Goal: Task Accomplishment & Management: Use online tool/utility

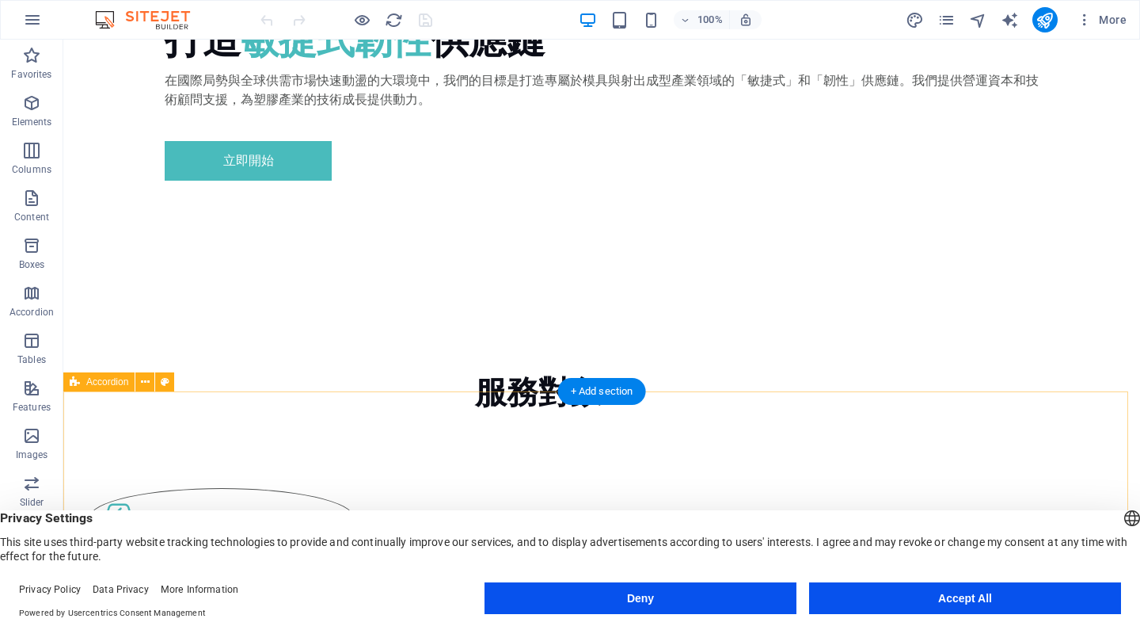
scroll to position [1155, 0]
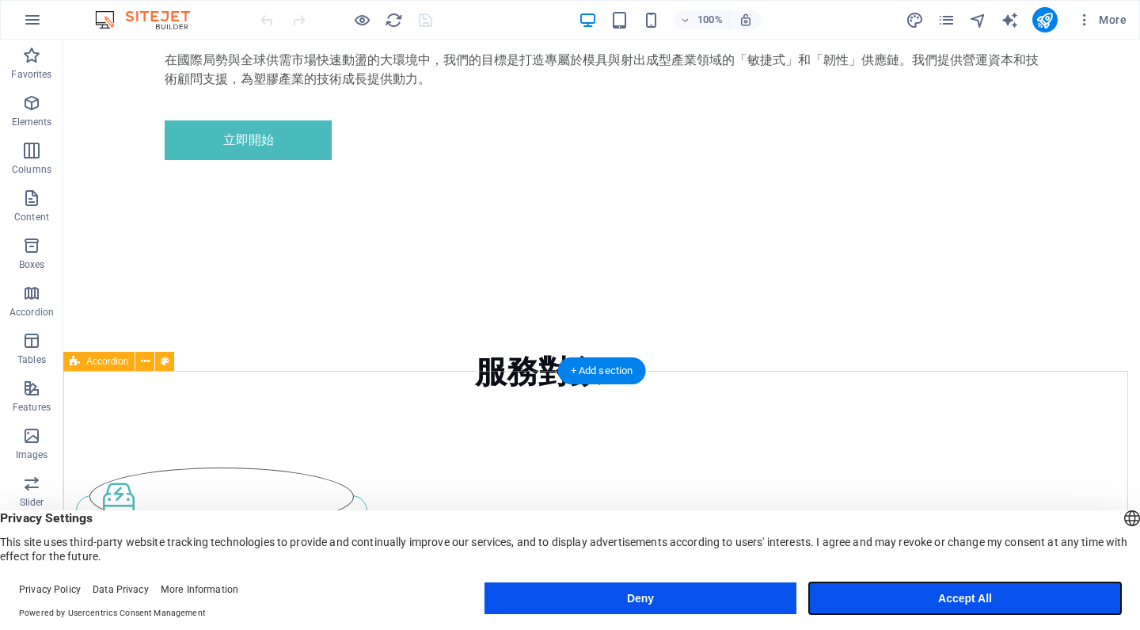
drag, startPoint x: 910, startPoint y: 589, endPoint x: 847, endPoint y: 550, distance: 74.7
click at [910, 589] on button "Accept All" at bounding box center [965, 598] width 312 height 32
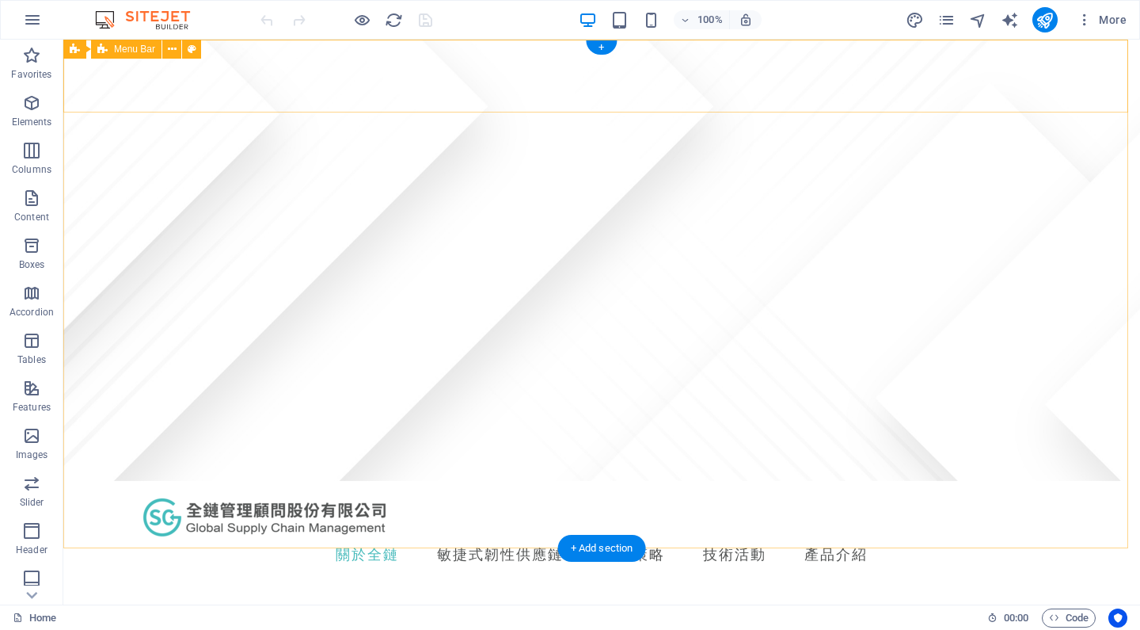
scroll to position [0, 0]
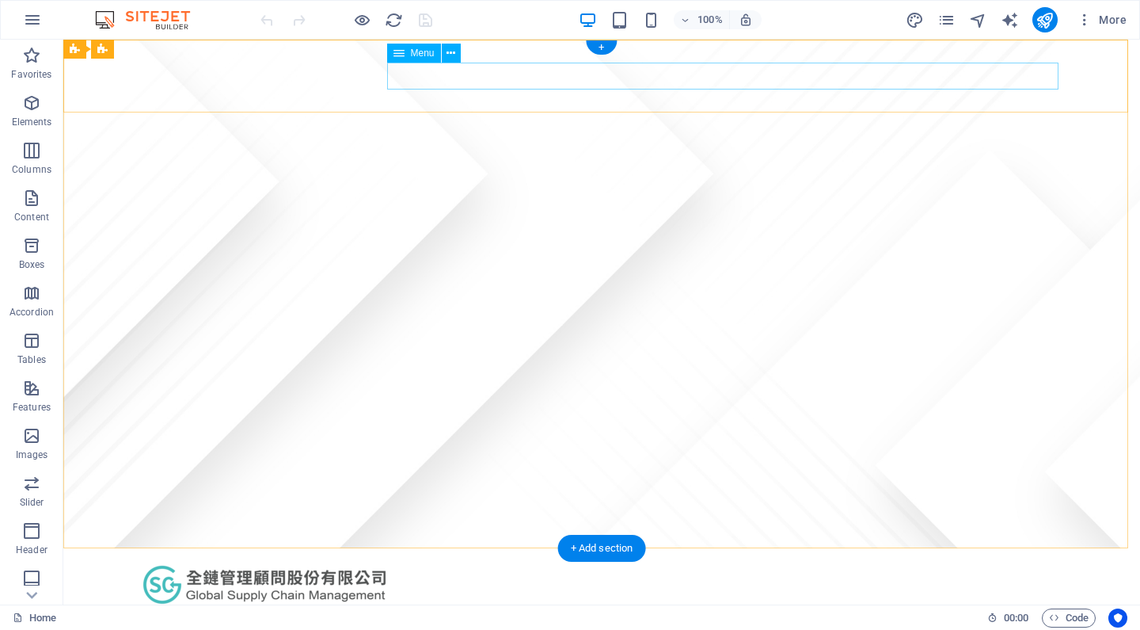
click at [969, 608] on nav "關於全鏈 敏捷式韌性供應鏈 投資策略 技術活動 產品介紹" at bounding box center [601, 621] width 925 height 27
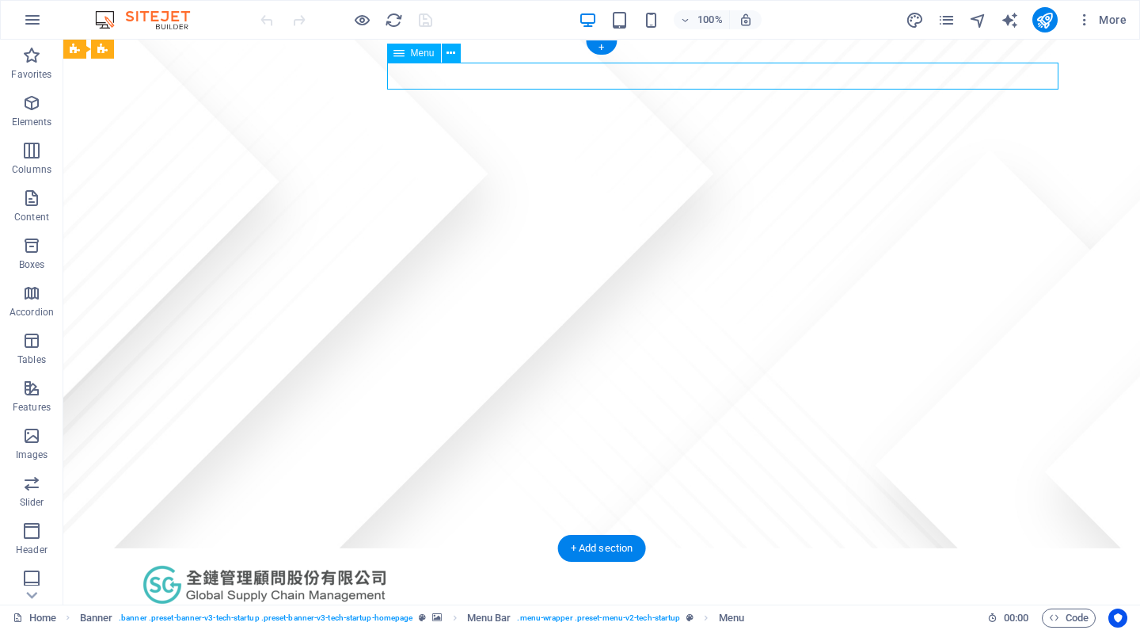
click at [959, 608] on nav "關於全鏈 敏捷式韌性供應鏈 投資策略 技術活動 產品介紹" at bounding box center [601, 621] width 925 height 27
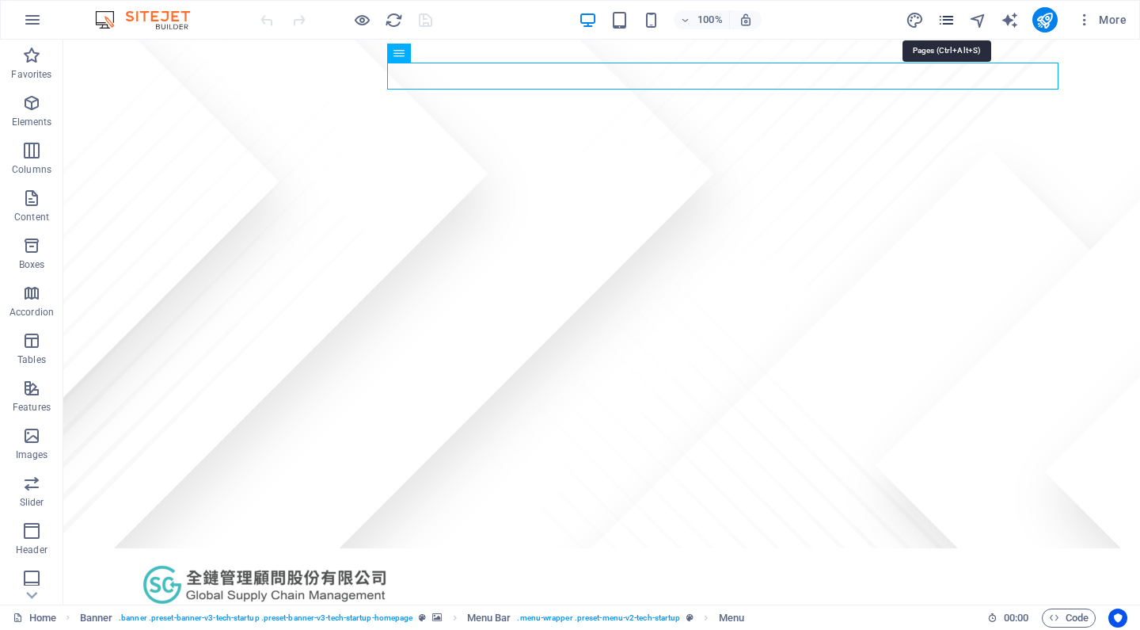
click at [950, 21] on icon "pages" at bounding box center [947, 20] width 18 height 18
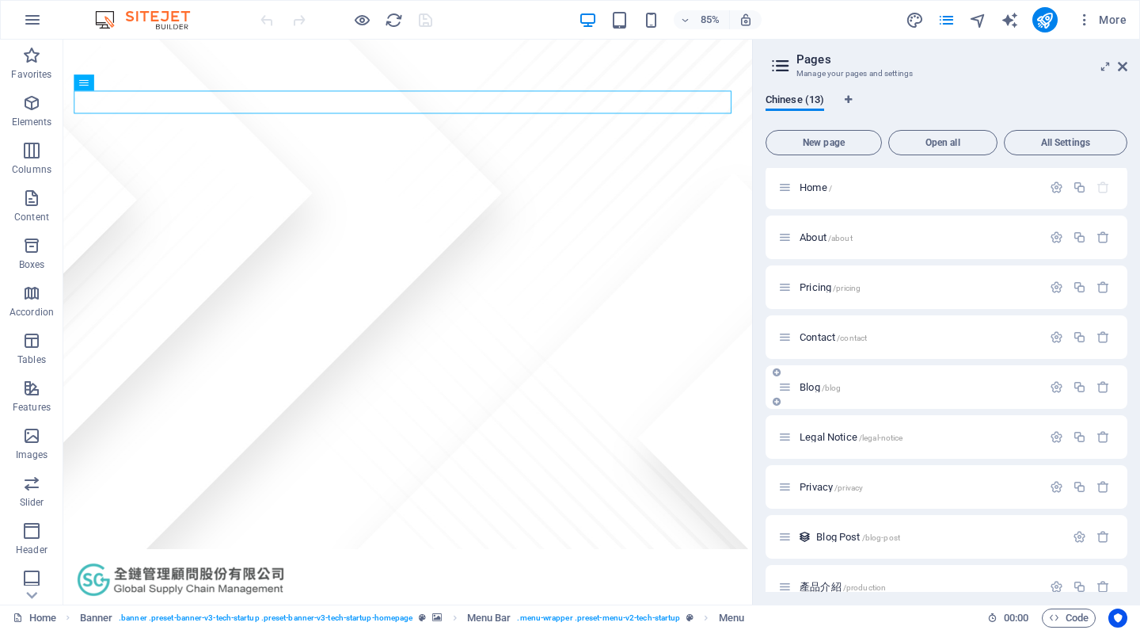
click at [1123, 374] on div "Blog /blog" at bounding box center [947, 387] width 362 height 44
click at [813, 189] on span "Home /" at bounding box center [816, 190] width 32 height 12
click at [816, 241] on span "About /about" at bounding box center [826, 240] width 53 height 12
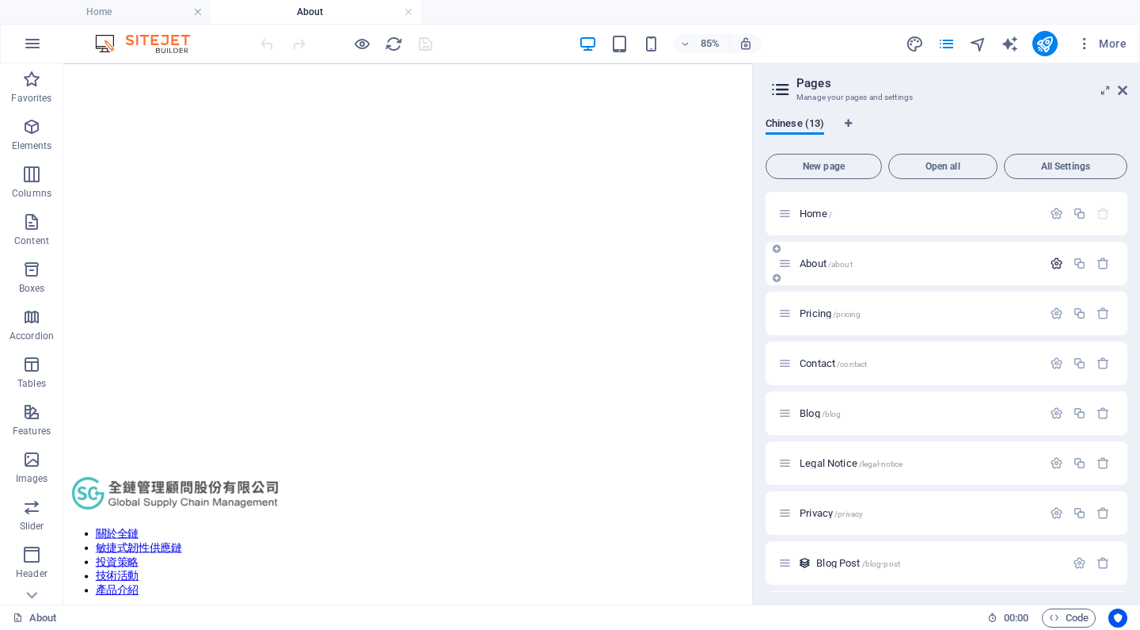
click at [1050, 261] on icon "button" at bounding box center [1056, 263] width 13 height 13
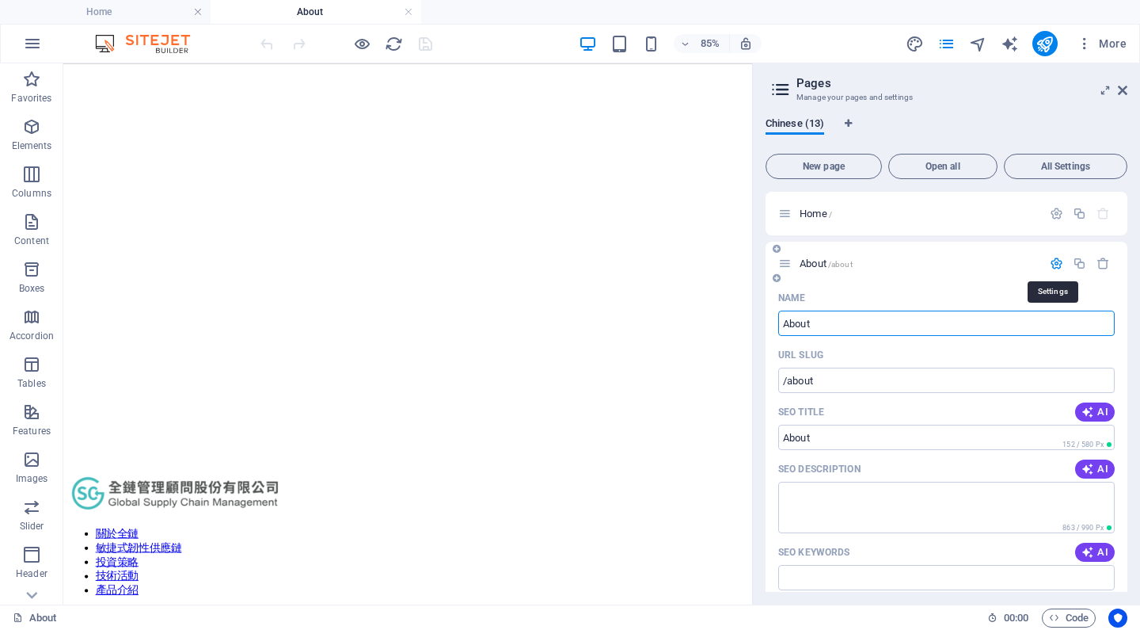
click at [1050, 262] on icon "button" at bounding box center [1056, 263] width 13 height 13
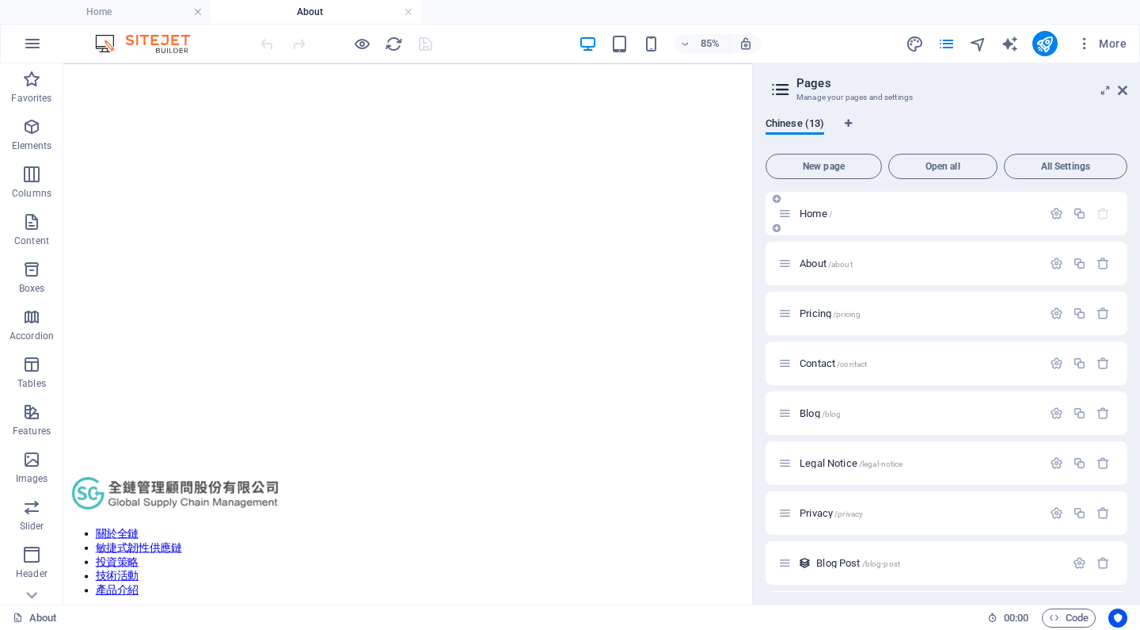
click at [904, 215] on p "Home /" at bounding box center [919, 213] width 238 height 10
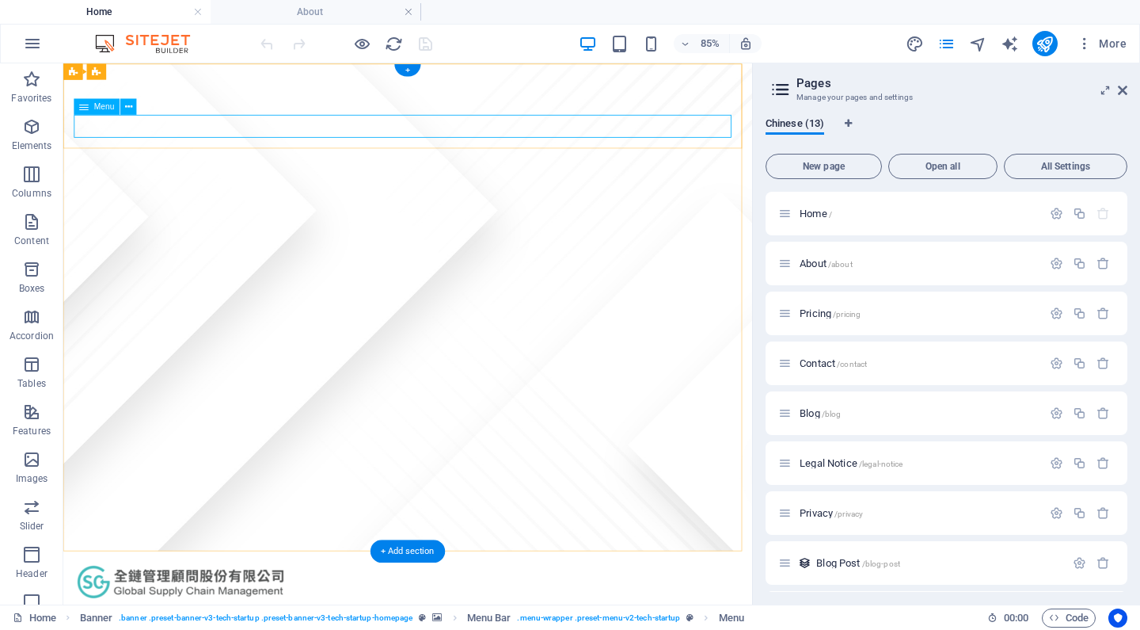
click at [123, 112] on button at bounding box center [128, 106] width 16 height 16
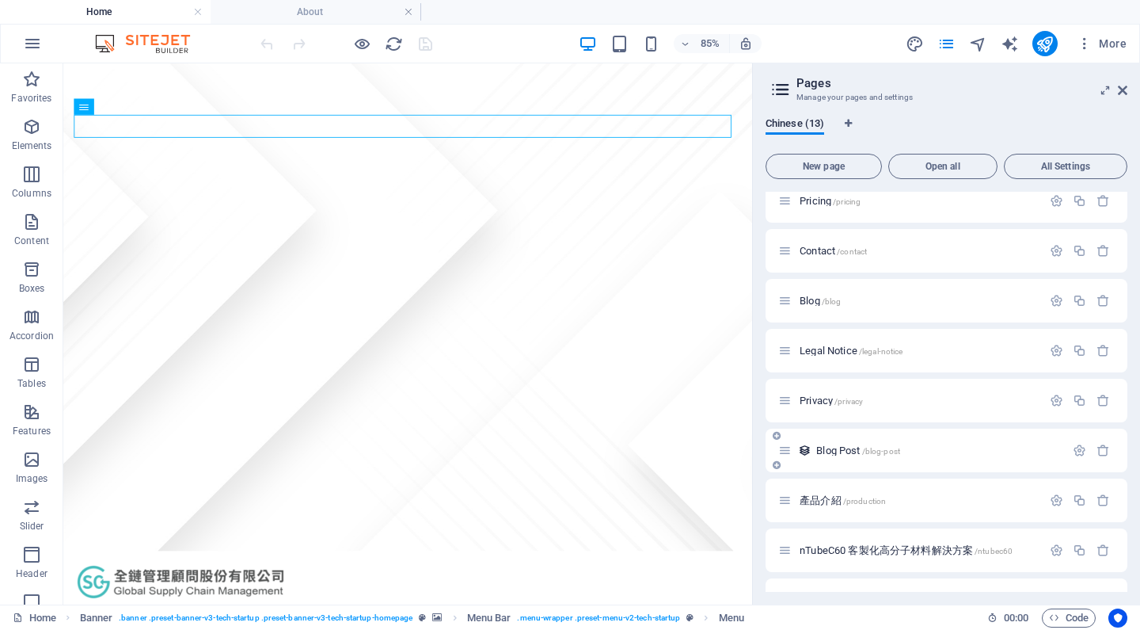
scroll to position [249, 0]
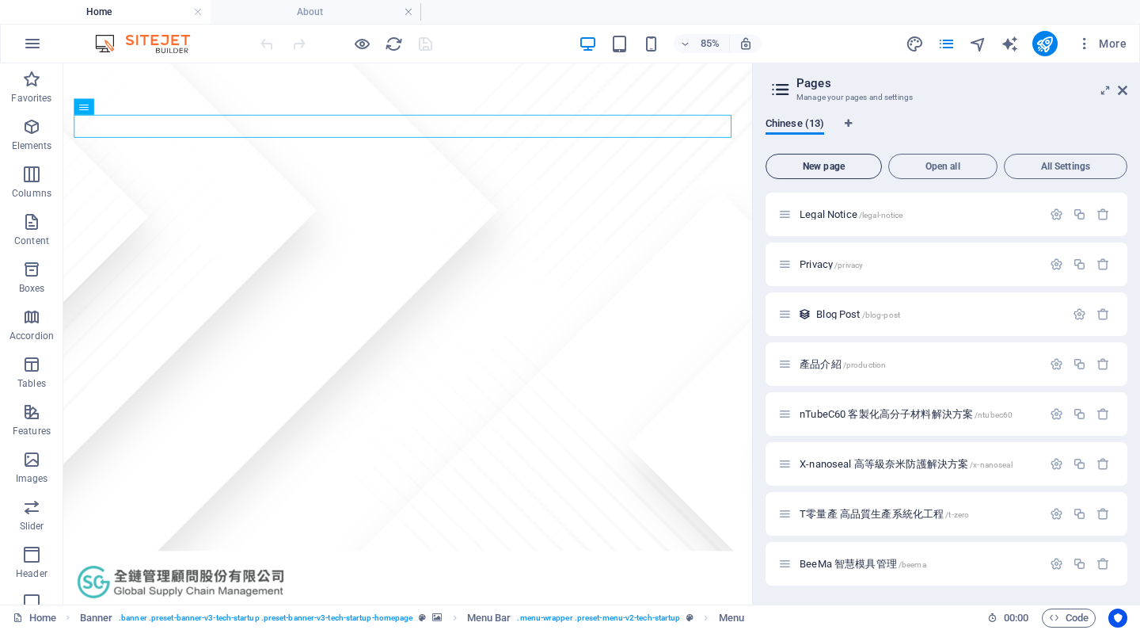
click at [843, 162] on span "New page" at bounding box center [824, 167] width 102 height 10
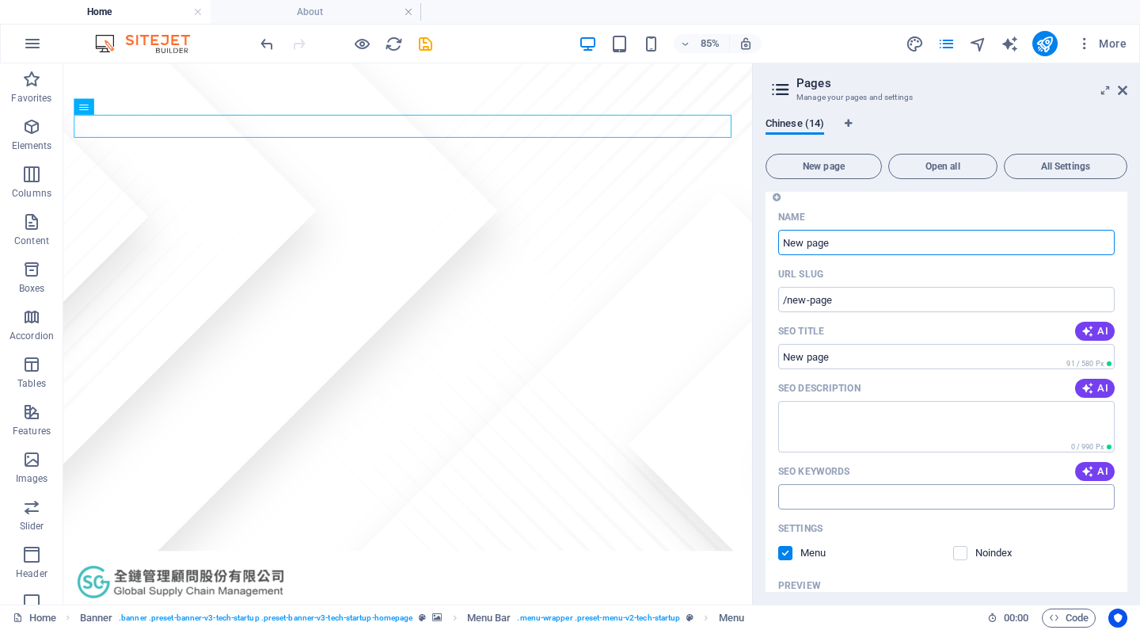
scroll to position [638, 0]
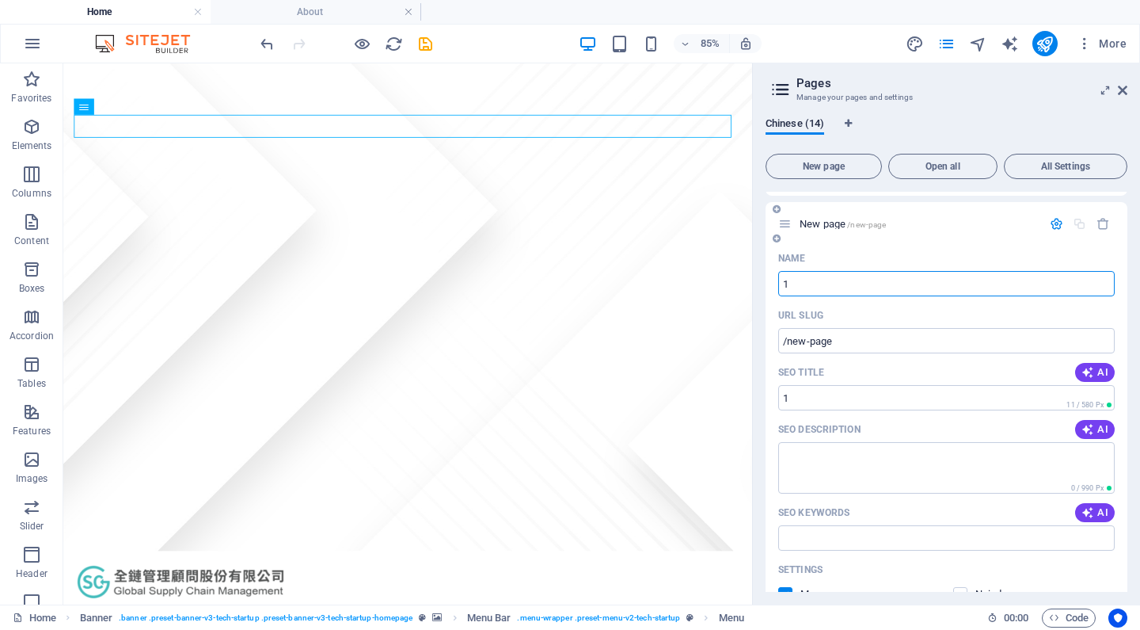
type input "1"
type input "/1"
type input "123"
type input "/123"
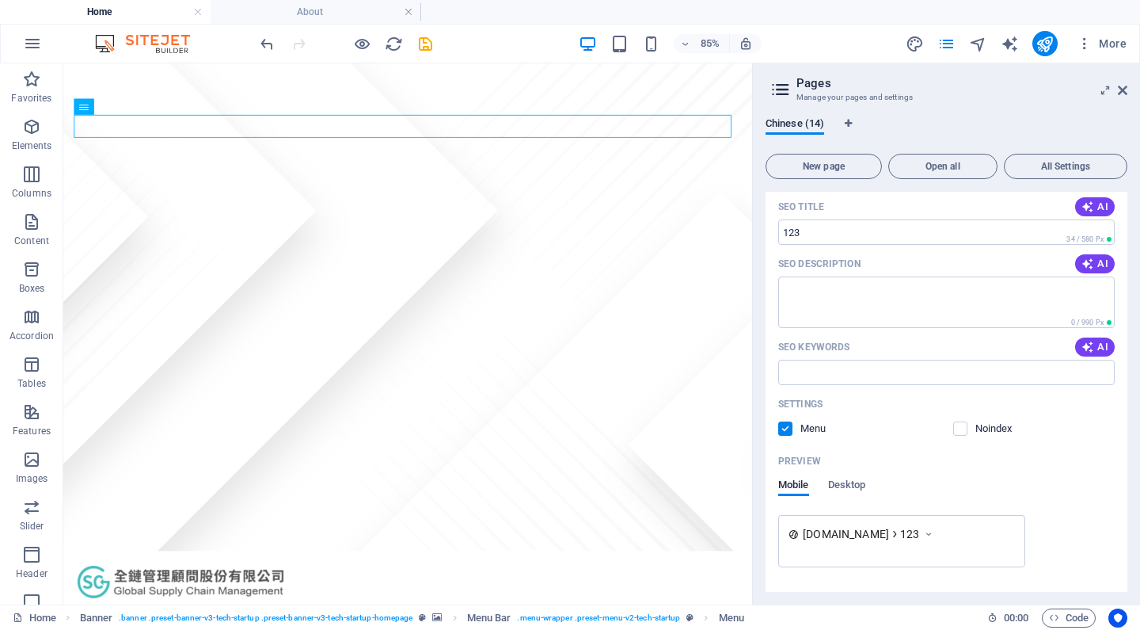
scroll to position [851, 0]
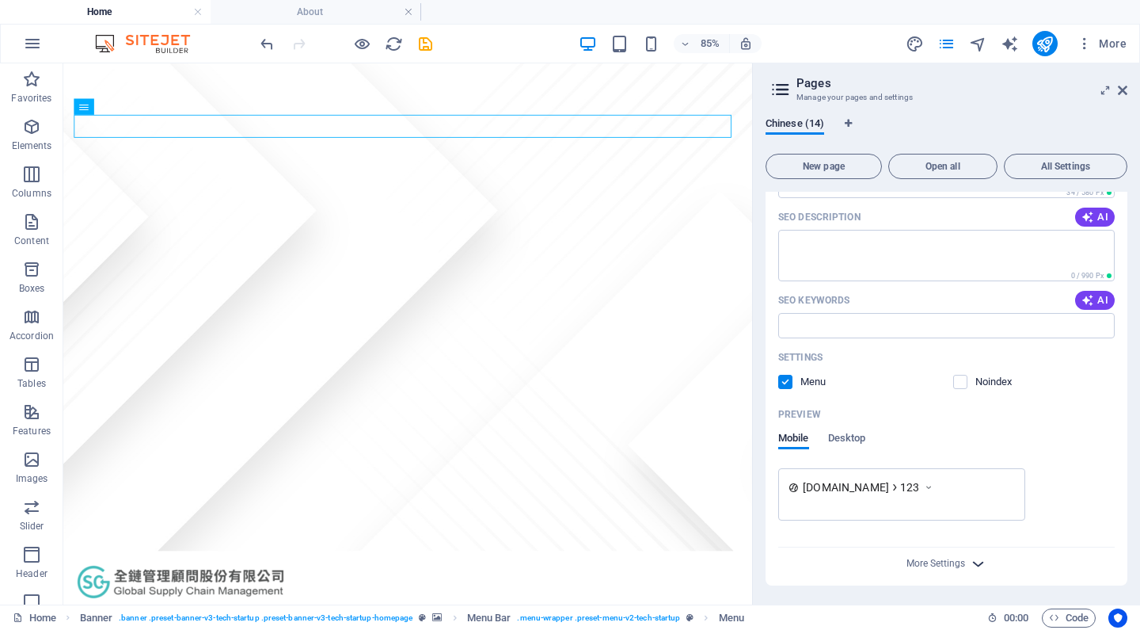
click at [969, 560] on icon "button" at bounding box center [978, 563] width 18 height 18
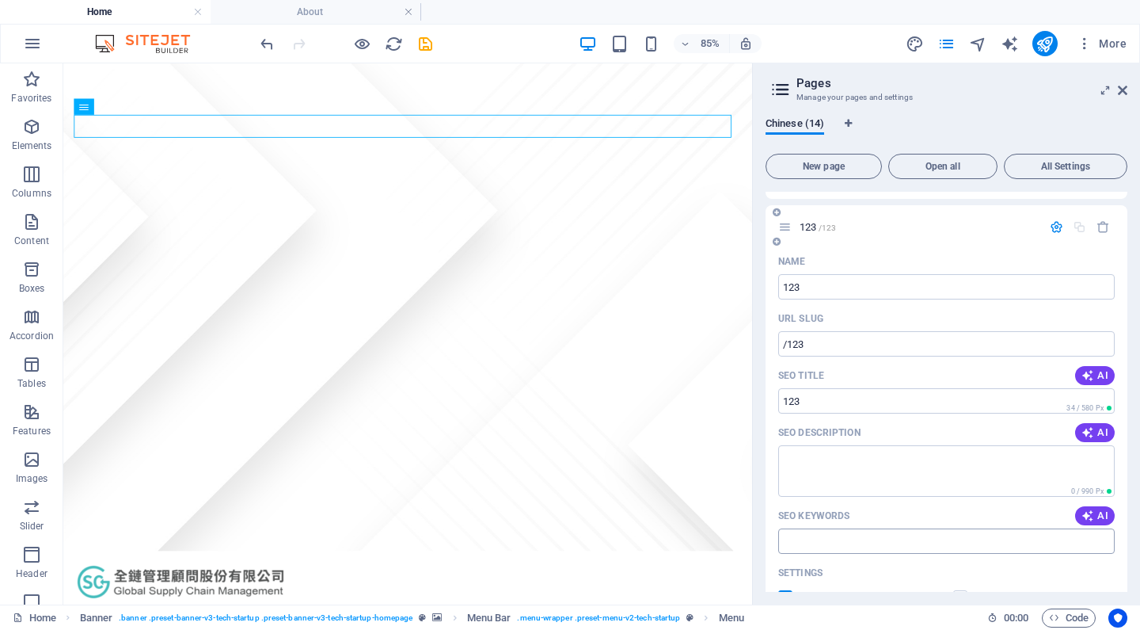
scroll to position [1079, 0]
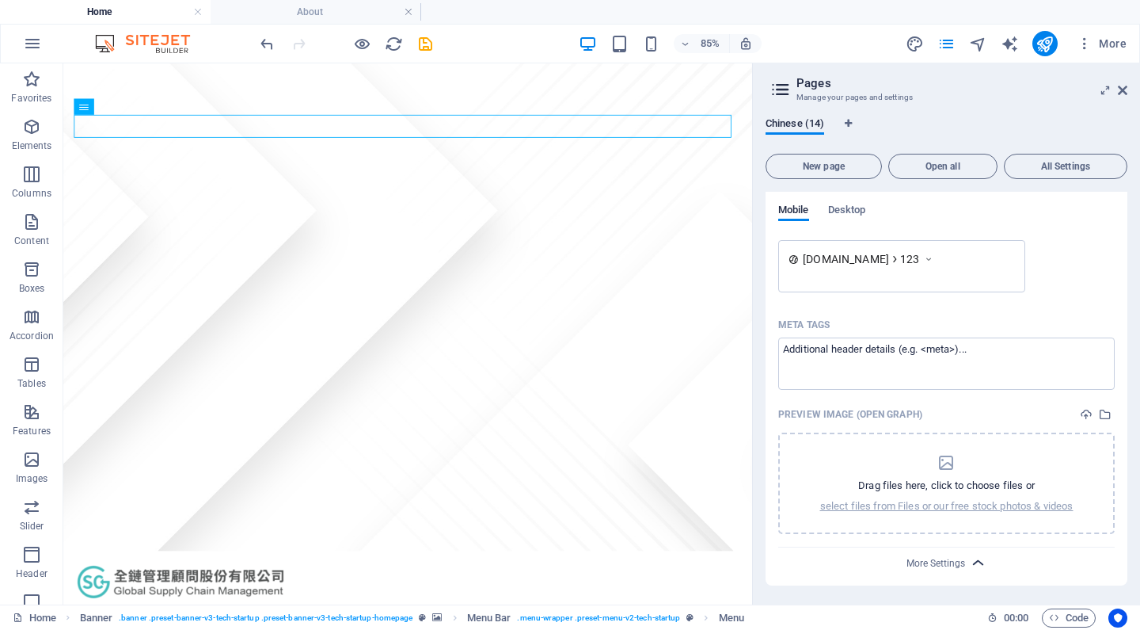
click at [979, 554] on icon "button" at bounding box center [978, 563] width 18 height 18
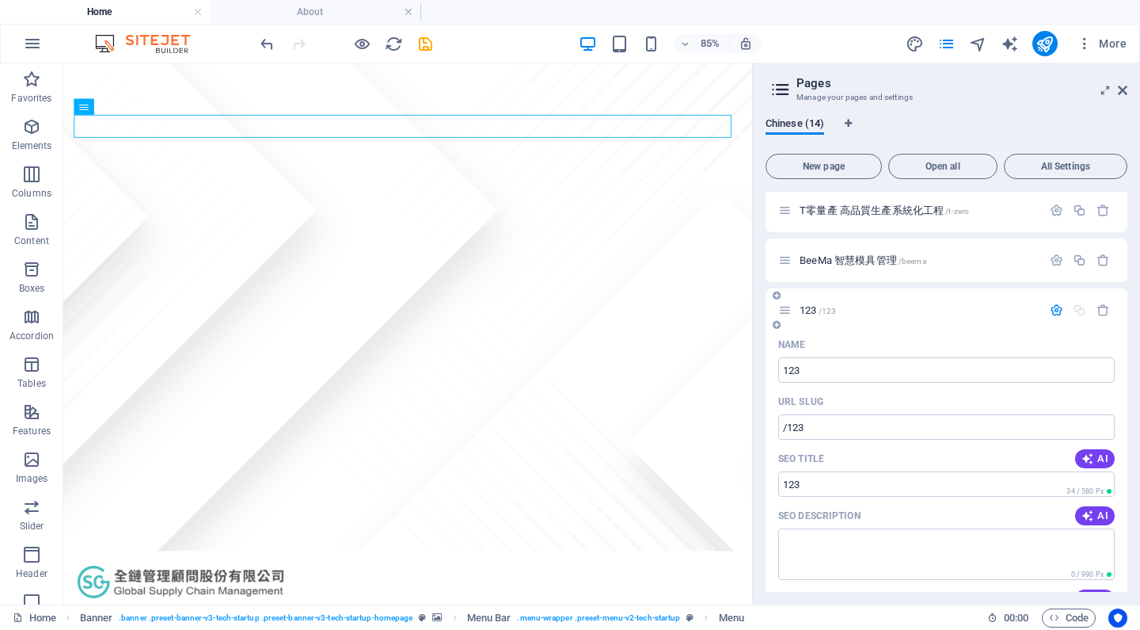
scroll to position [427, 0]
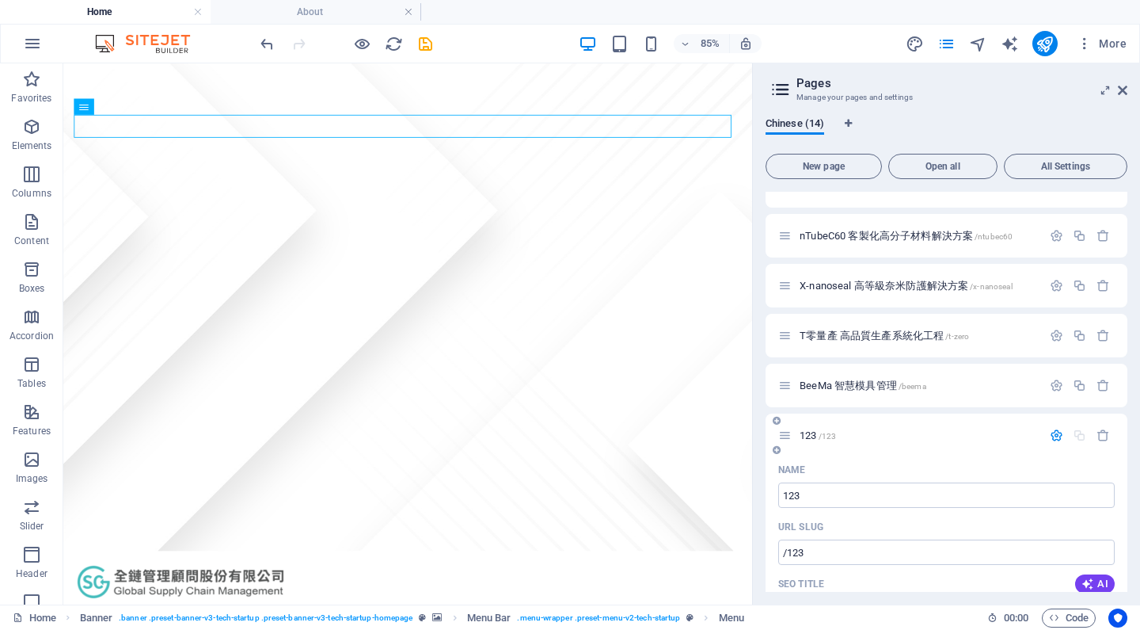
click at [814, 432] on span "123 /123" at bounding box center [818, 435] width 36 height 12
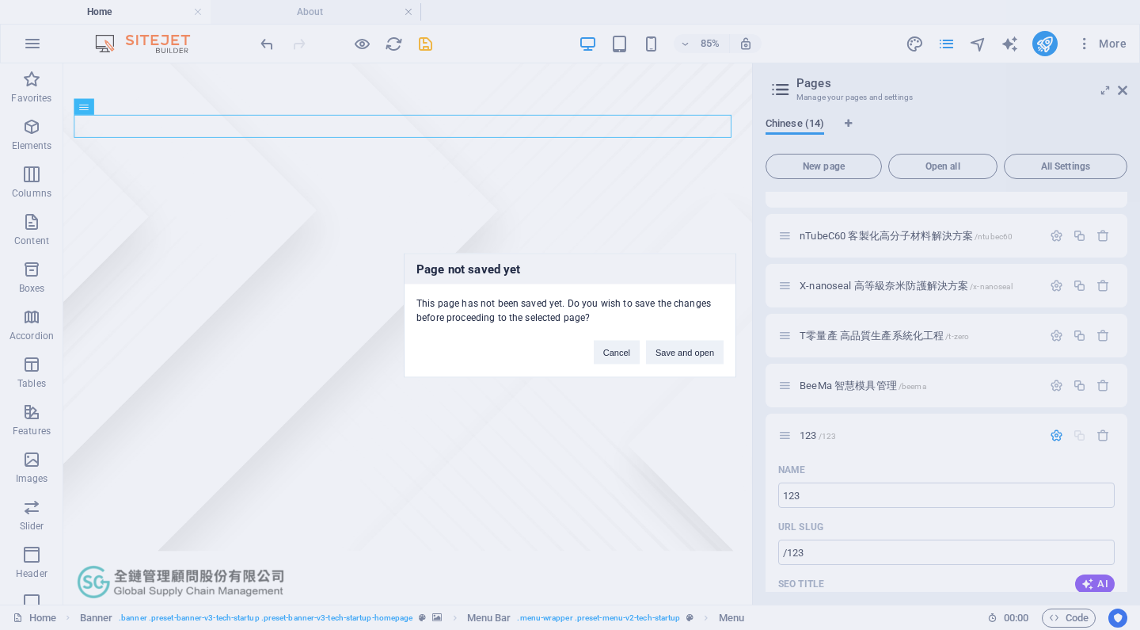
click at [588, 231] on div "Page not saved yet This page has not been saved yet. Do you wish to save the ch…" at bounding box center [570, 315] width 1140 height 630
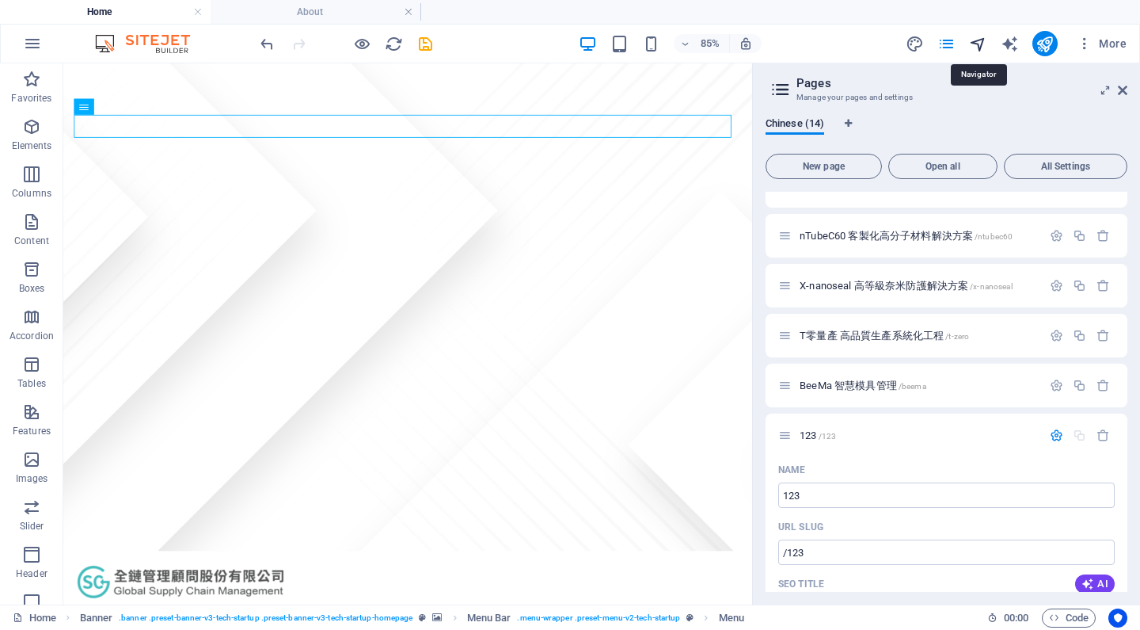
click at [977, 45] on icon "navigator" at bounding box center [978, 44] width 18 height 18
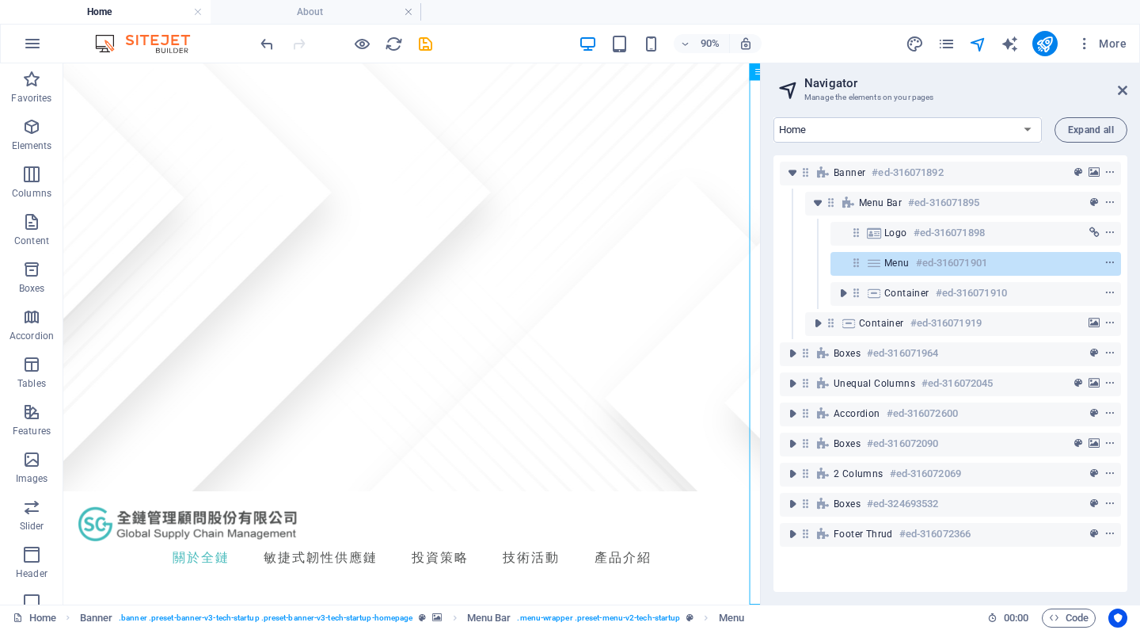
click at [965, 46] on div "More" at bounding box center [1019, 43] width 227 height 25
click at [981, 47] on icon "navigator" at bounding box center [978, 44] width 18 height 18
click at [1117, 95] on header "Navigator Manage the elements on your pages" at bounding box center [952, 83] width 351 height 41
click at [1122, 86] on icon at bounding box center [1123, 90] width 10 height 13
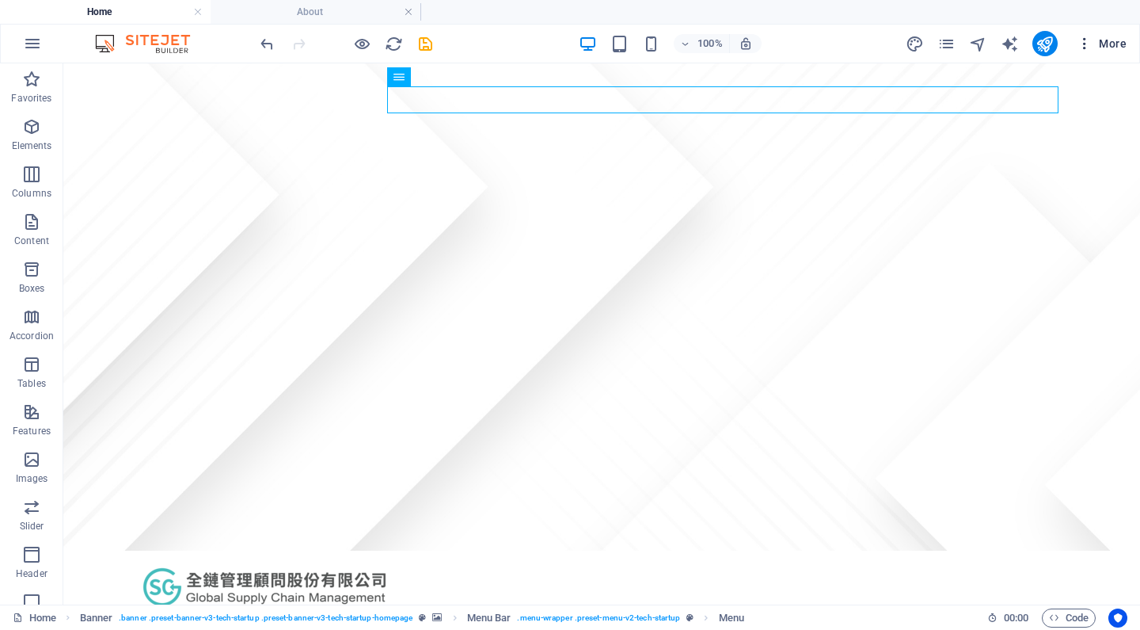
click at [1079, 53] on button "More" at bounding box center [1102, 43] width 63 height 25
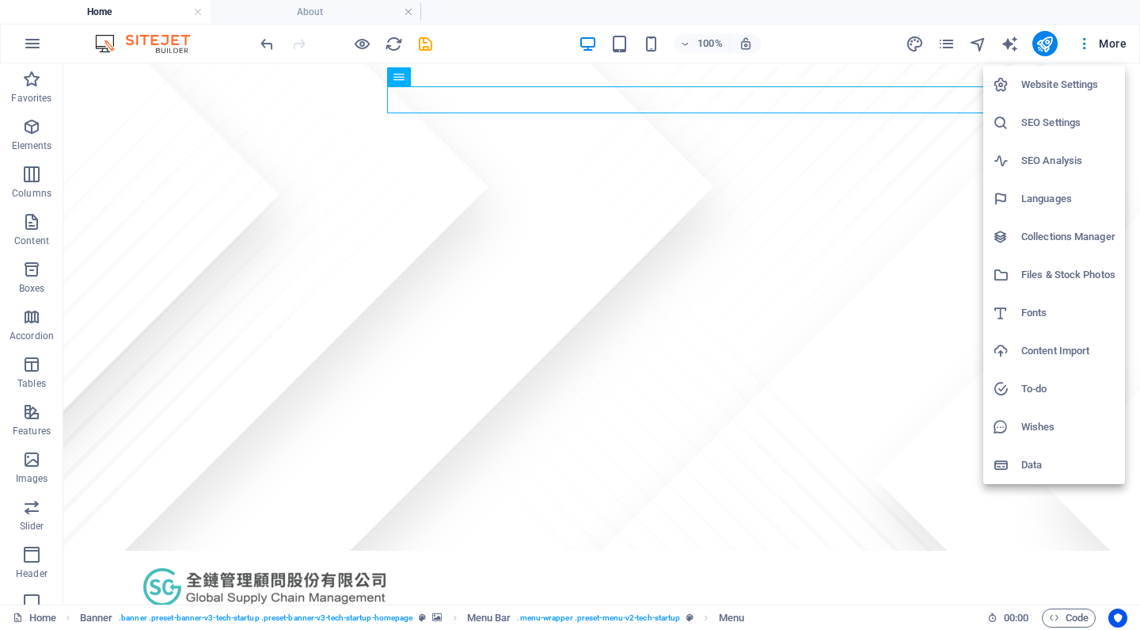
click at [1080, 51] on div at bounding box center [570, 315] width 1140 height 630
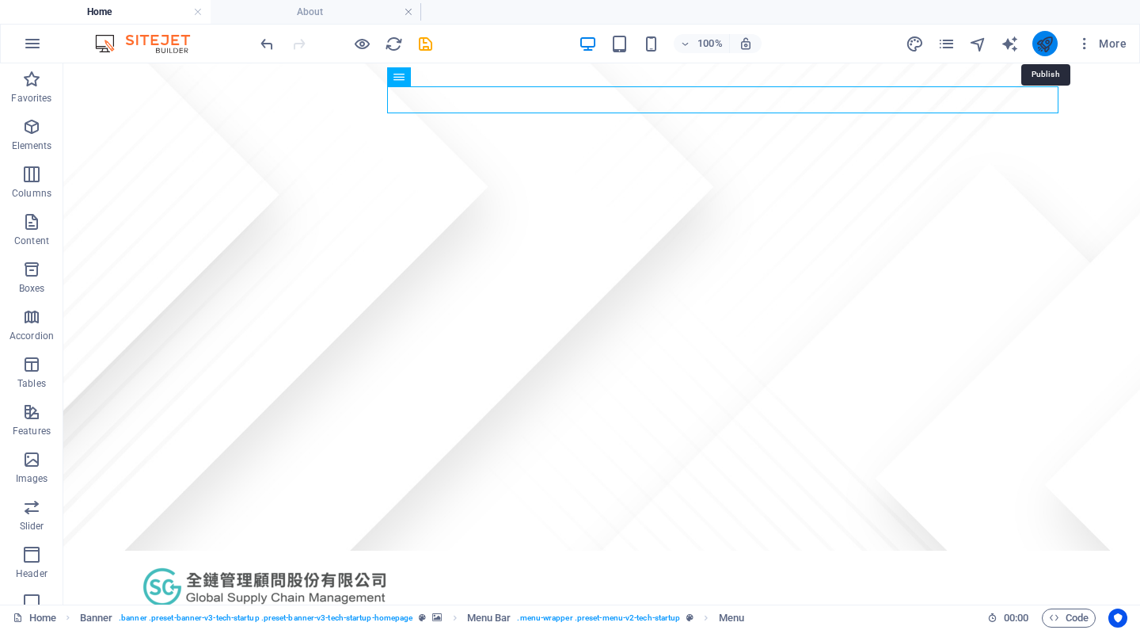
click at [1044, 48] on icon "publish" at bounding box center [1045, 44] width 18 height 18
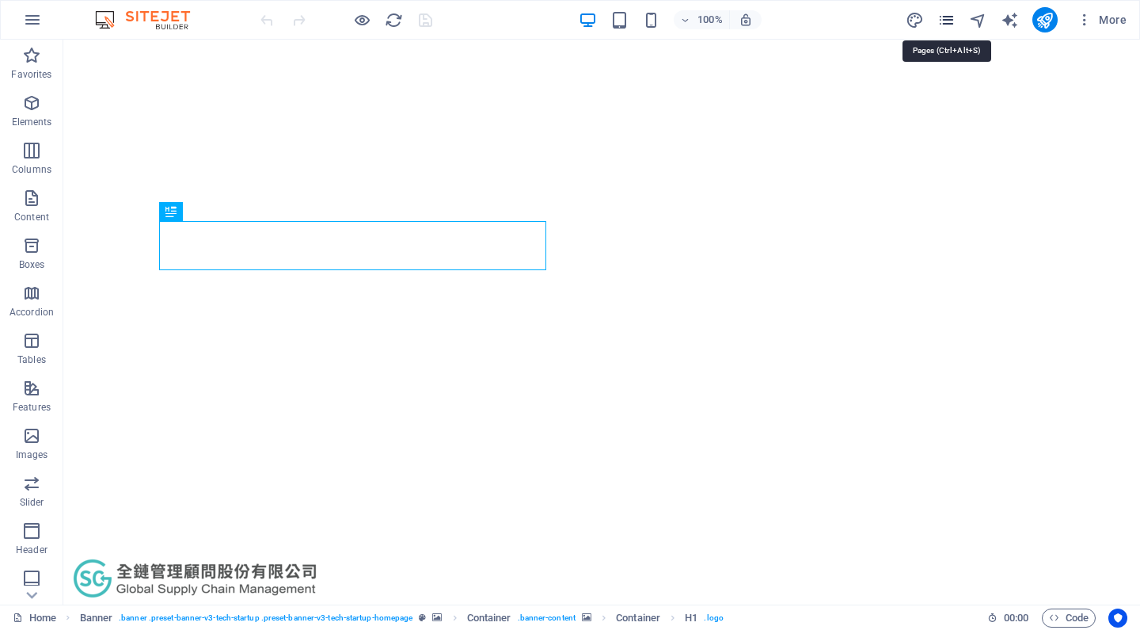
click at [952, 19] on icon "pages" at bounding box center [947, 20] width 18 height 18
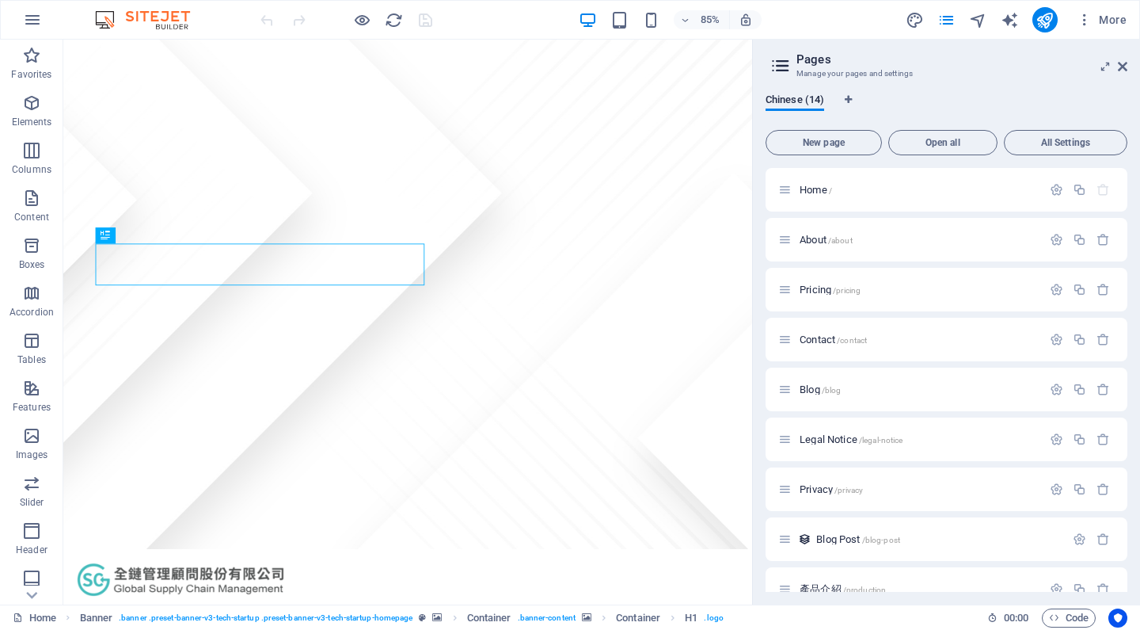
scroll to position [275, 0]
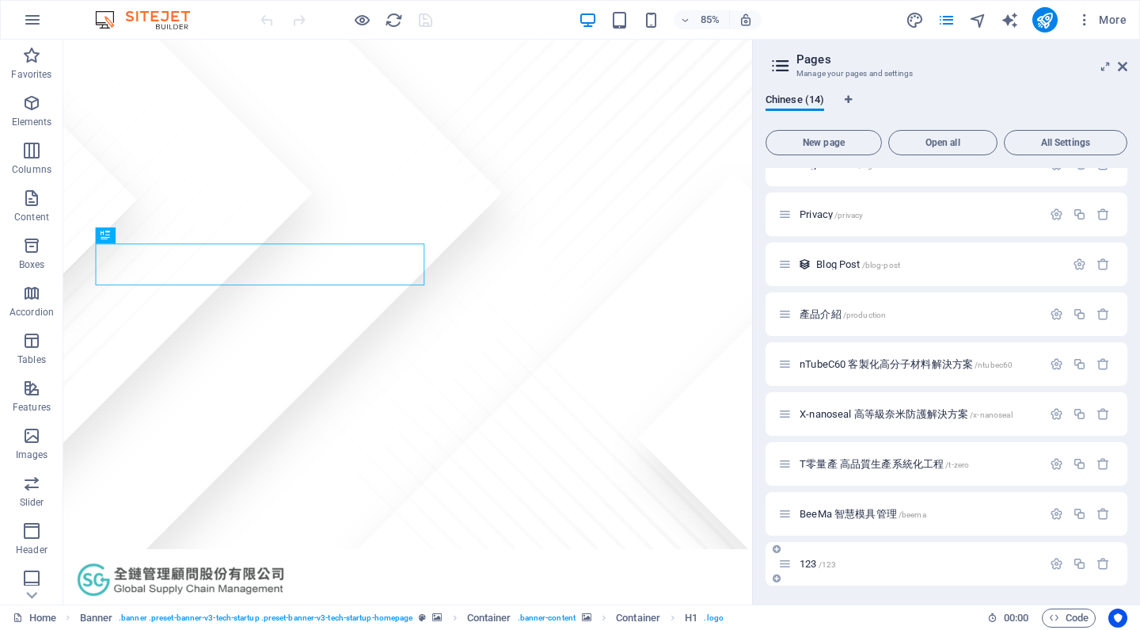
click at [813, 566] on span "123 /123" at bounding box center [818, 564] width 36 height 12
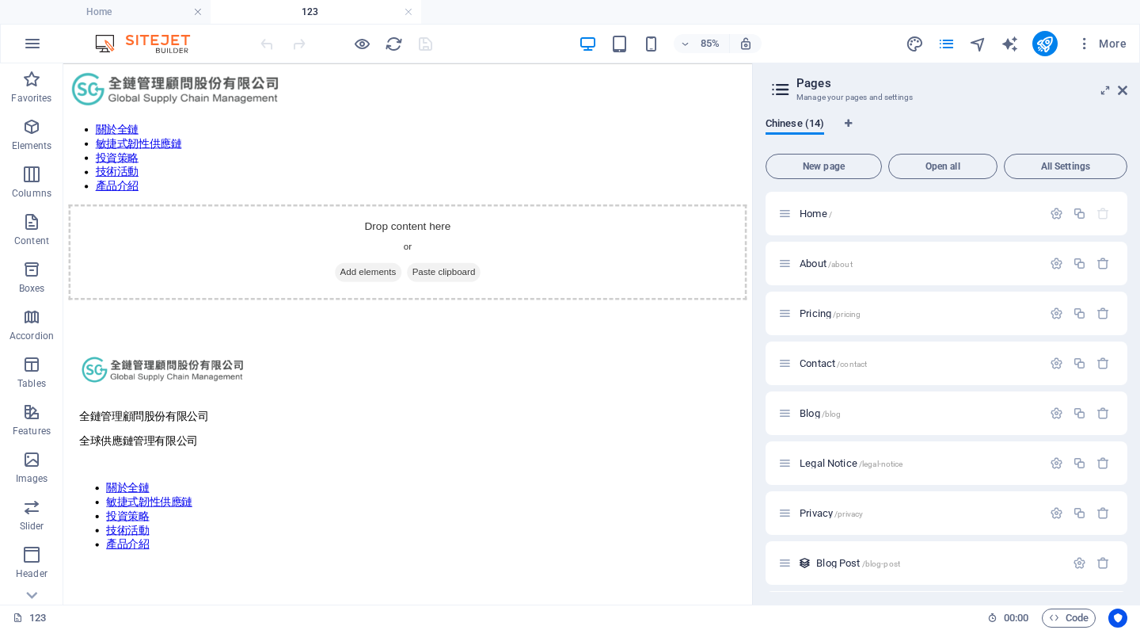
scroll to position [299, 0]
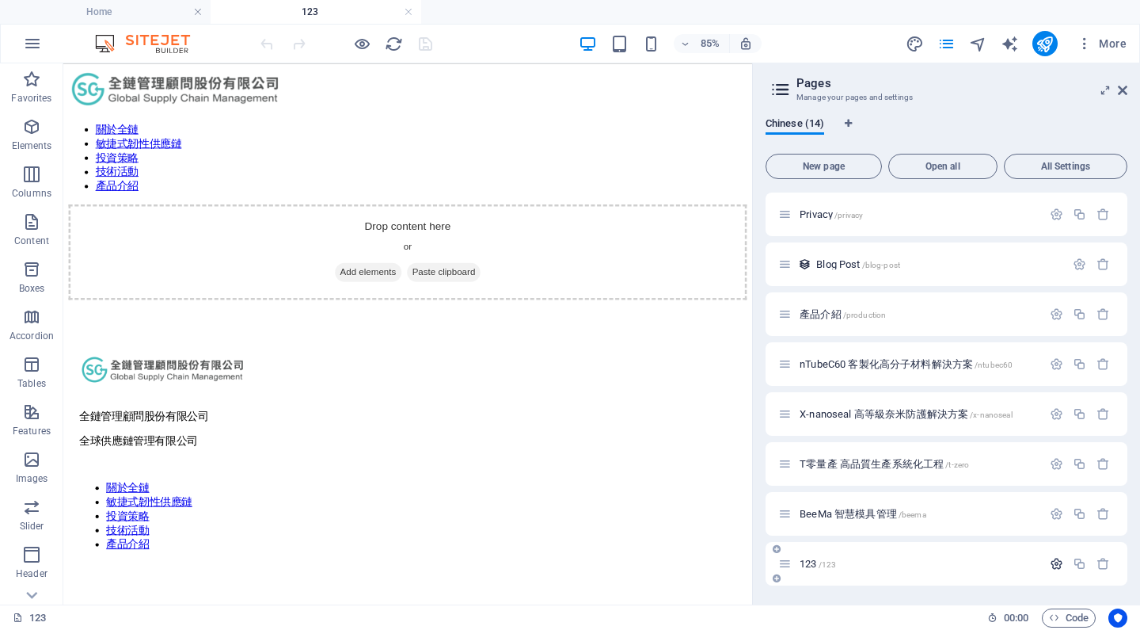
click at [1060, 557] on div at bounding box center [1080, 563] width 70 height 17
click at [1058, 560] on icon "button" at bounding box center [1056, 563] width 13 height 13
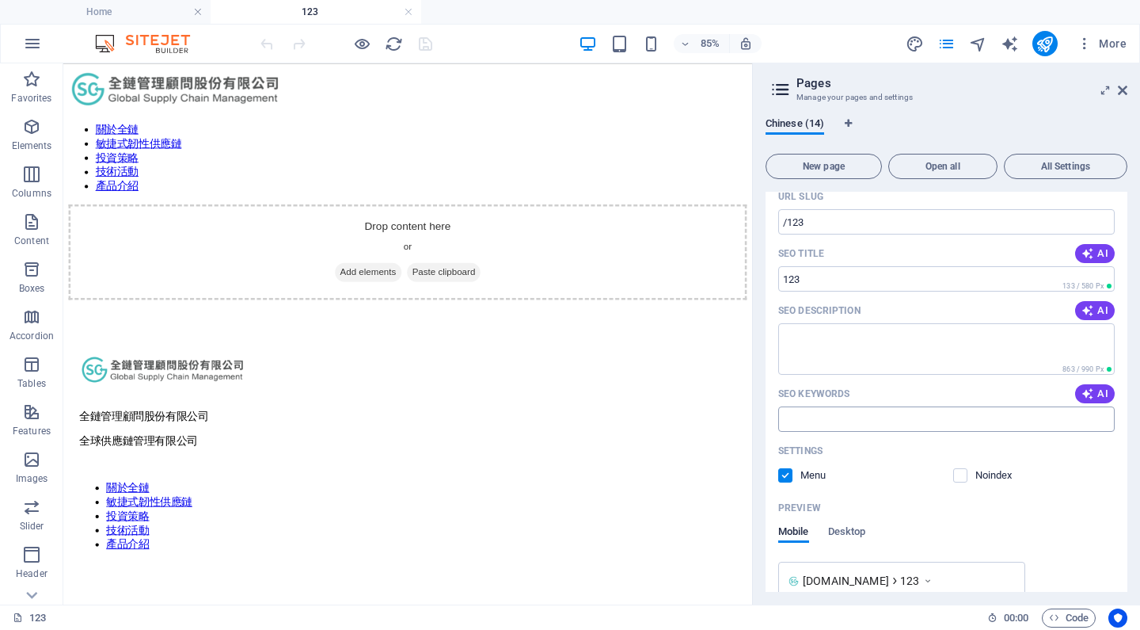
scroll to position [491, 0]
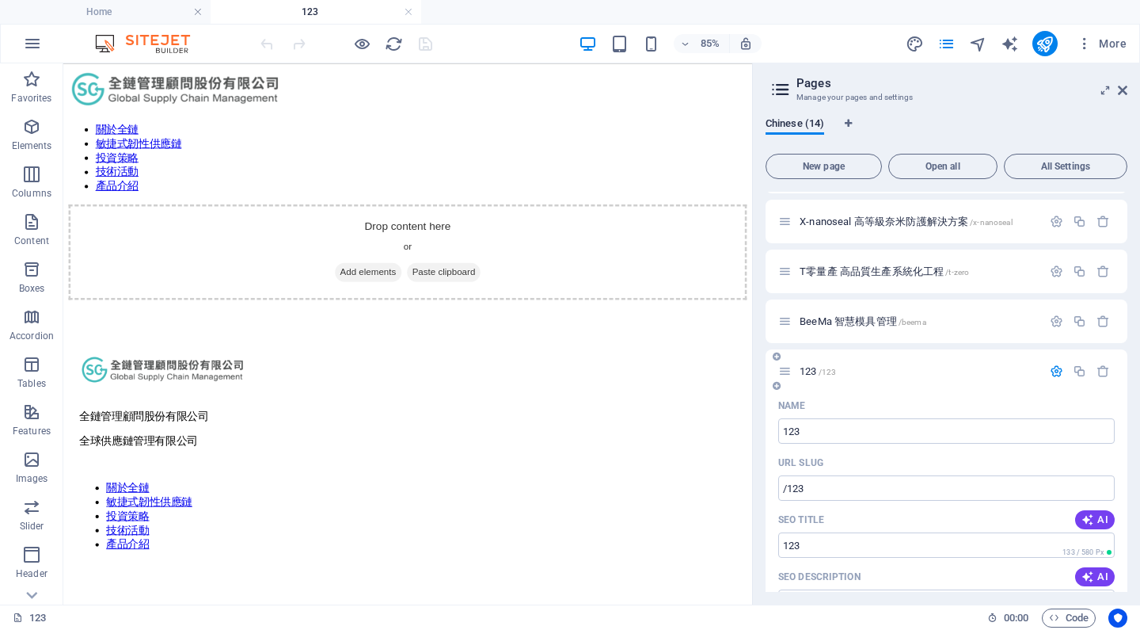
click at [1007, 370] on p "123 /123" at bounding box center [919, 371] width 238 height 10
click at [949, 357] on div "123 /123" at bounding box center [947, 371] width 362 height 44
click at [949, 361] on div "123 /123" at bounding box center [947, 371] width 362 height 44
click at [950, 365] on div "123 /123" at bounding box center [911, 371] width 264 height 18
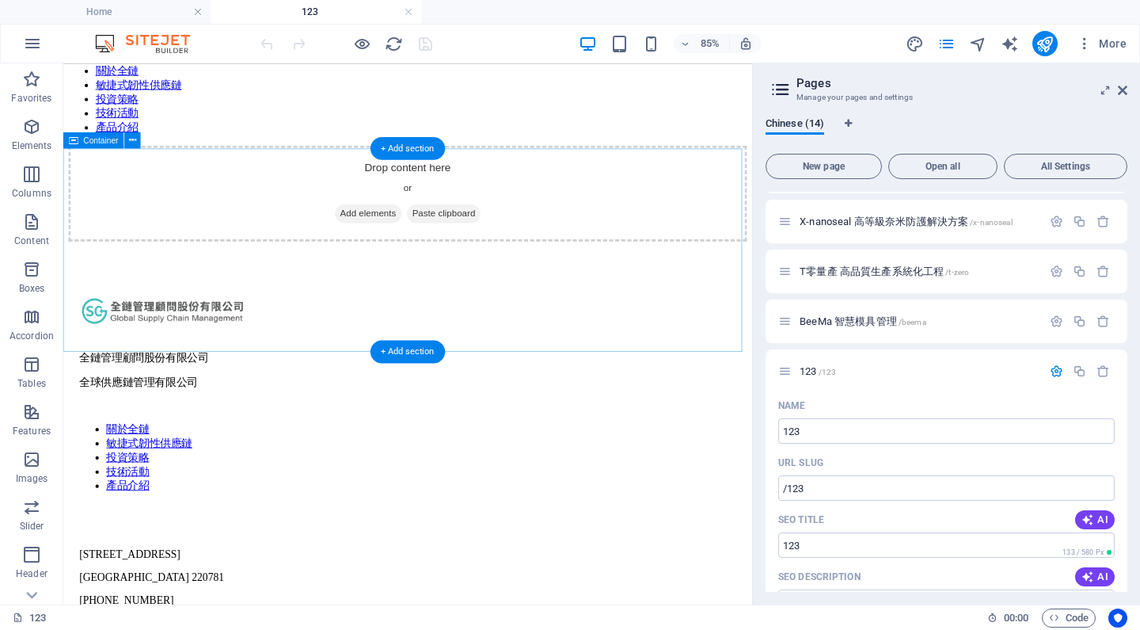
scroll to position [0, 0]
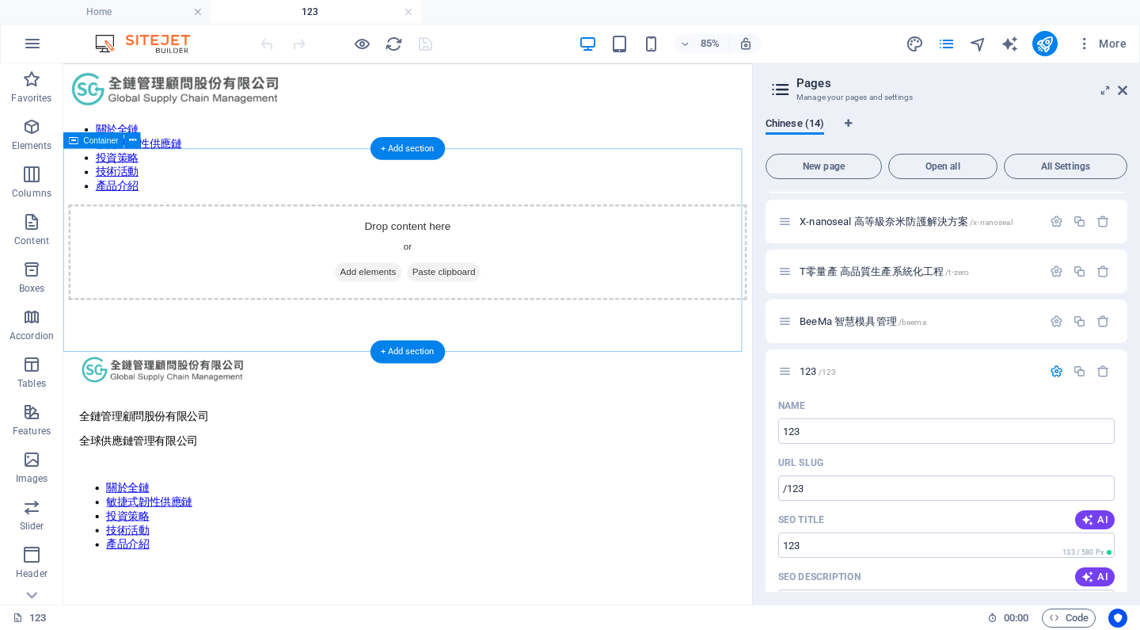
click at [417, 318] on div "Drop content here or Add elements Paste clipboard" at bounding box center [469, 285] width 798 height 112
click at [418, 315] on span "Add elements" at bounding box center [422, 309] width 78 height 22
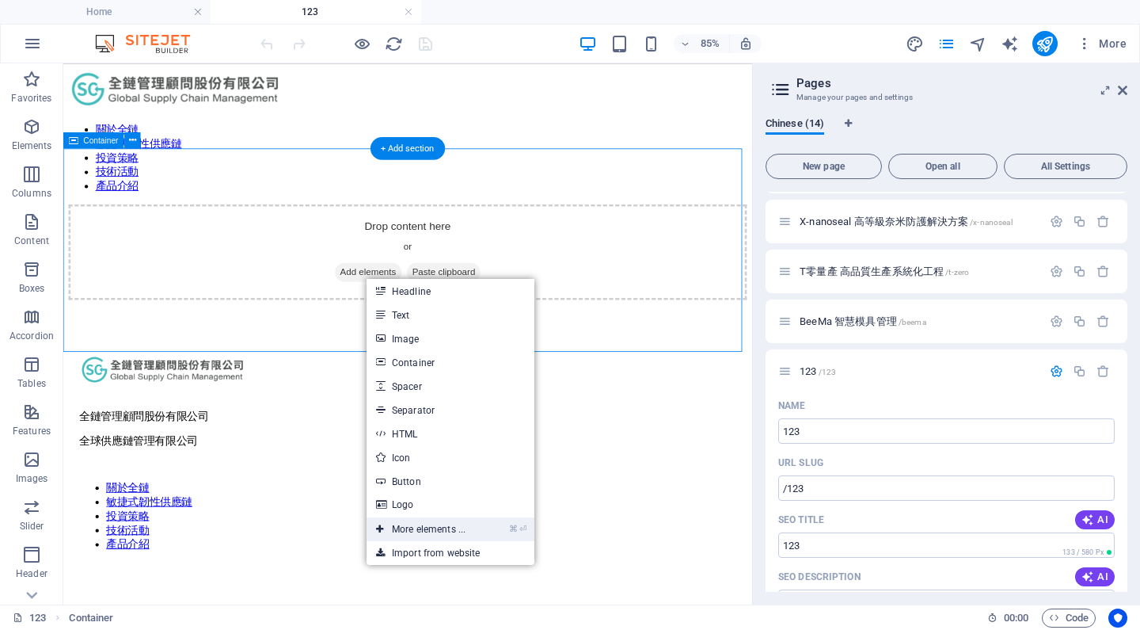
click at [434, 527] on link "⌘ ⏎ More elements ..." at bounding box center [421, 529] width 109 height 24
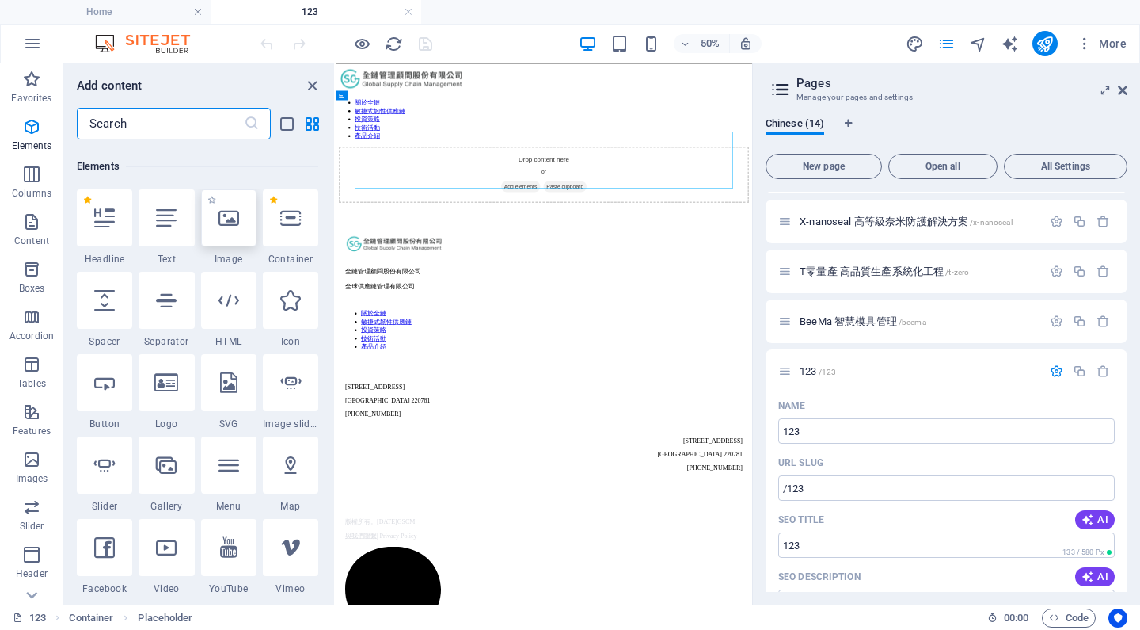
scroll to position [169, 0]
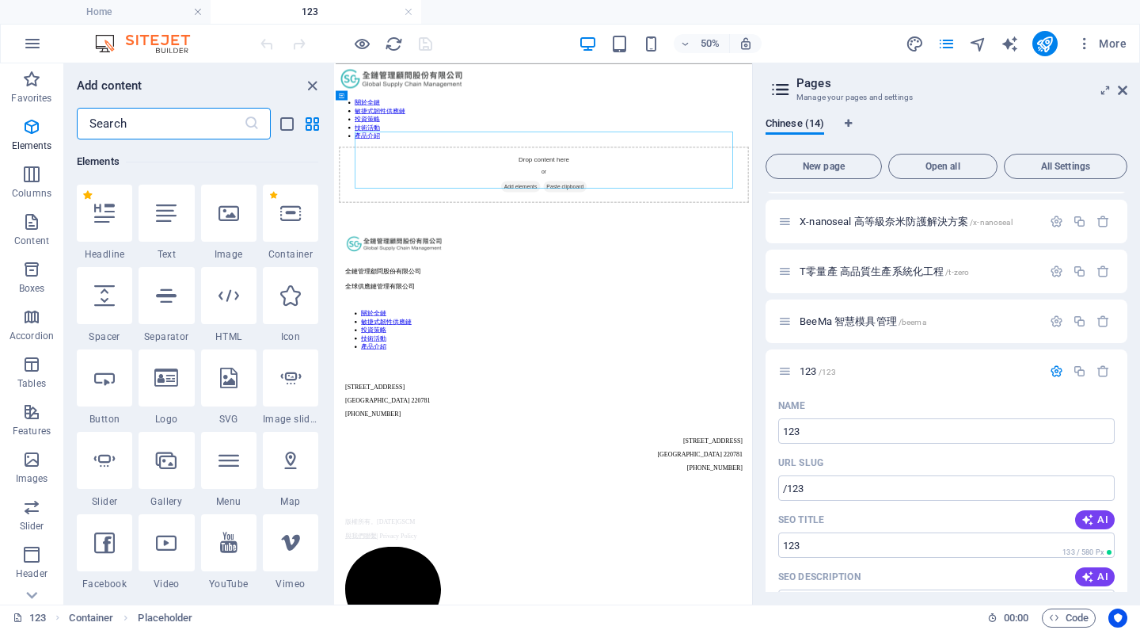
click at [91, 195] on label "1 Star" at bounding box center [87, 195] width 9 height 9
click at [83, 206] on input "1 Star" at bounding box center [82, 206] width 1 height 1
click at [89, 196] on label "1 Star" at bounding box center [87, 195] width 9 height 9
click at [83, 206] on input "1 Star" at bounding box center [82, 206] width 1 height 1
radio input "true"
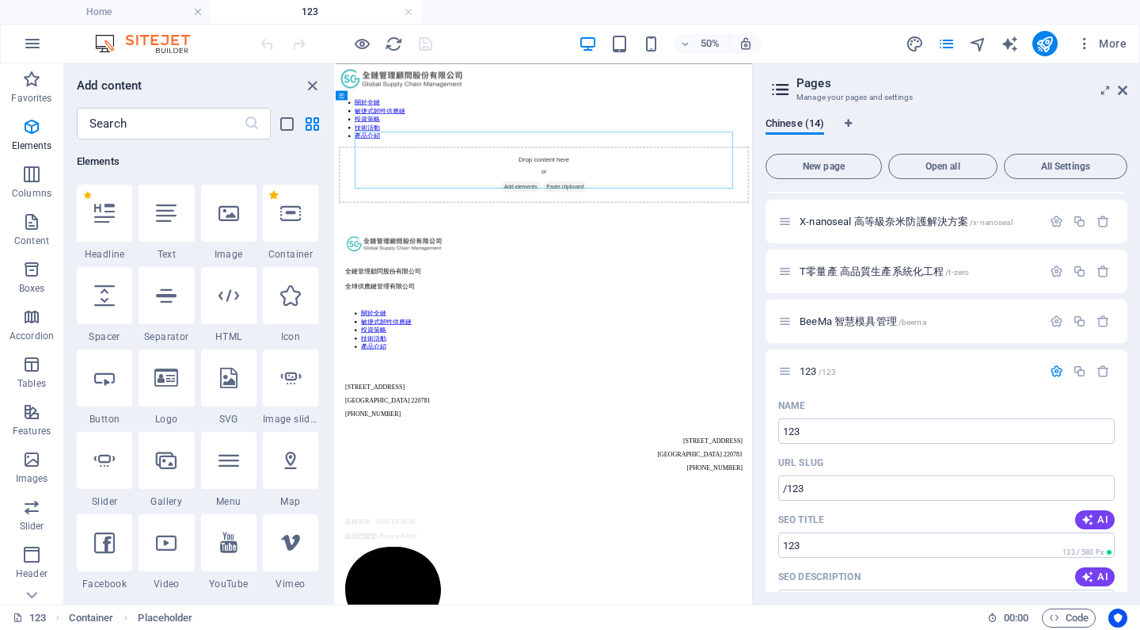
click at [272, 197] on label "1 Star" at bounding box center [273, 195] width 9 height 9
click at [269, 206] on input "1 Star" at bounding box center [268, 206] width 1 height 1
radio input "false"
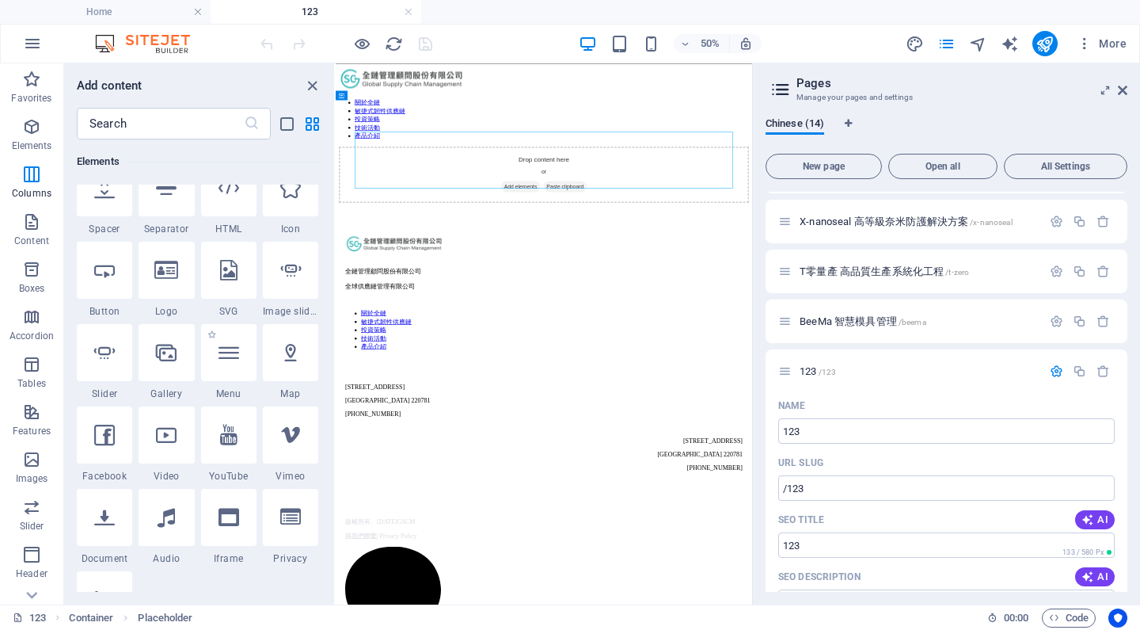
scroll to position [54, 0]
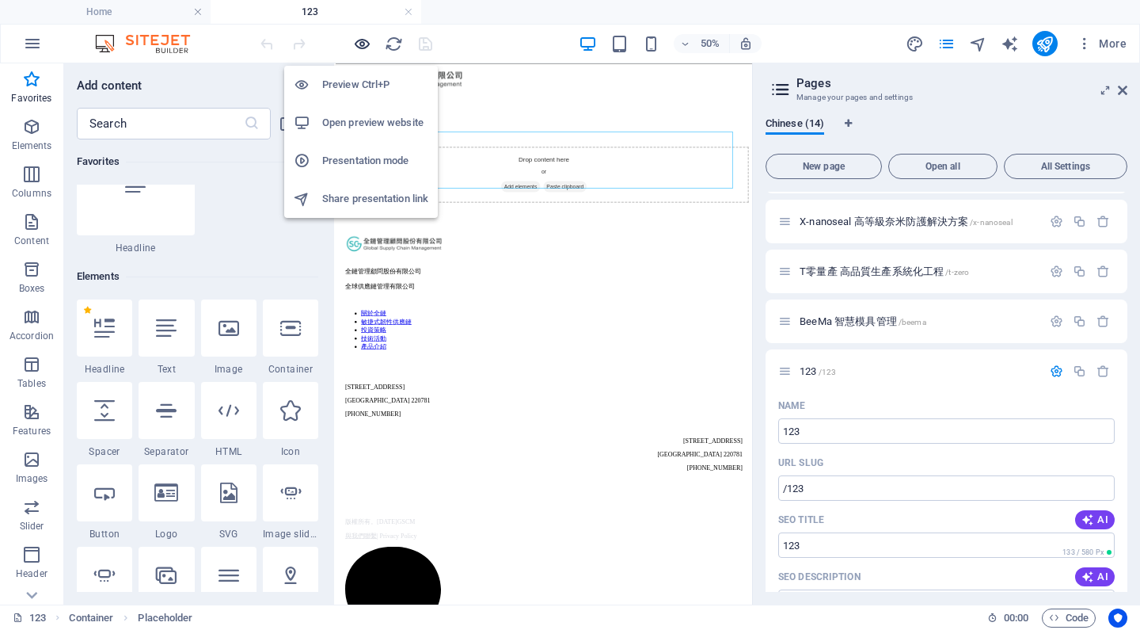
click at [357, 46] on icon "button" at bounding box center [362, 44] width 18 height 18
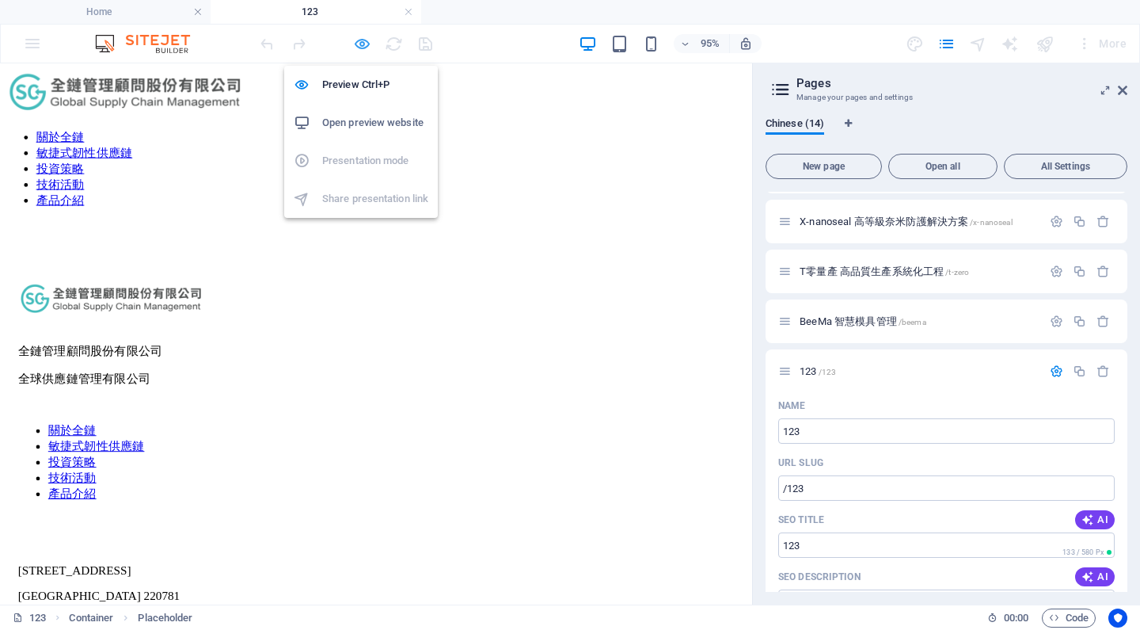
click at [357, 46] on icon "button" at bounding box center [362, 44] width 18 height 18
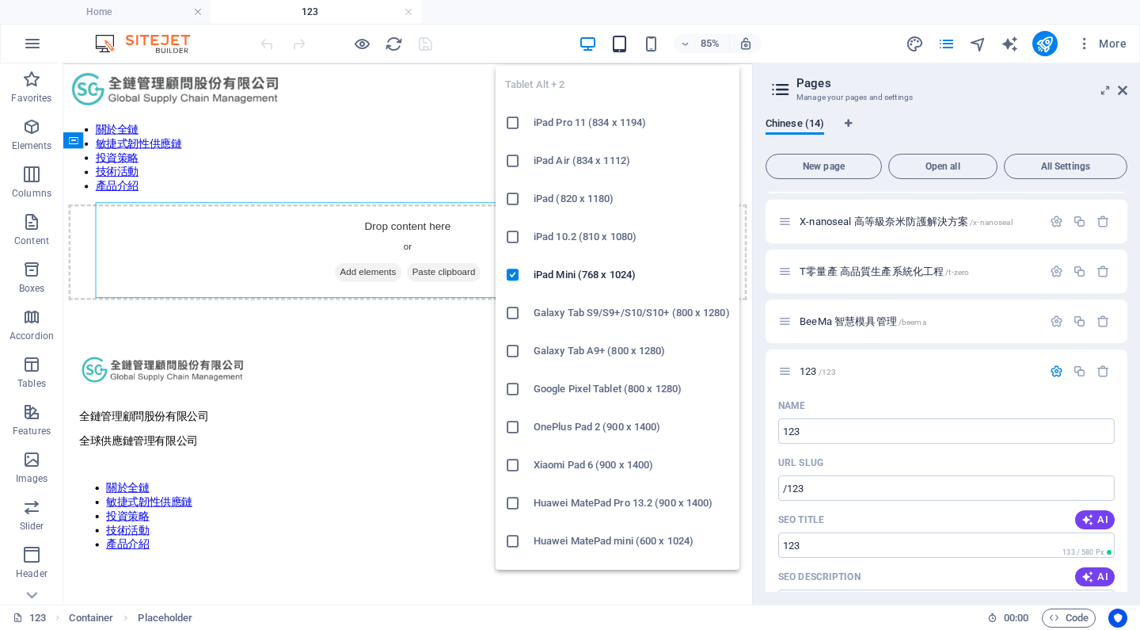
click at [617, 49] on icon "button" at bounding box center [620, 44] width 18 height 18
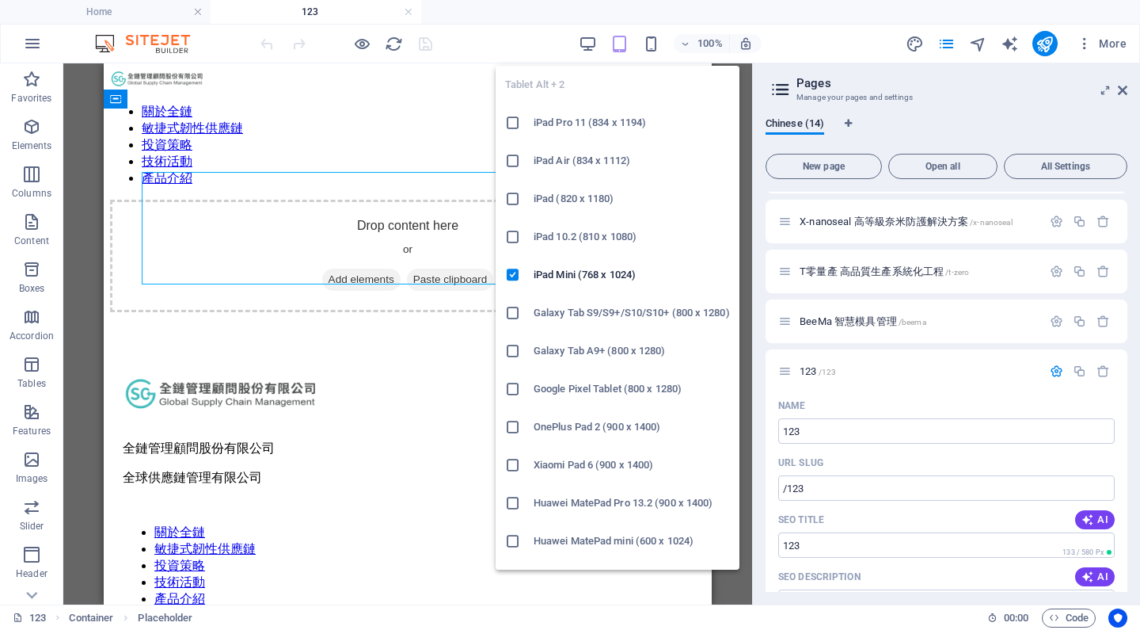
click at [617, 49] on icon "button" at bounding box center [620, 44] width 18 height 18
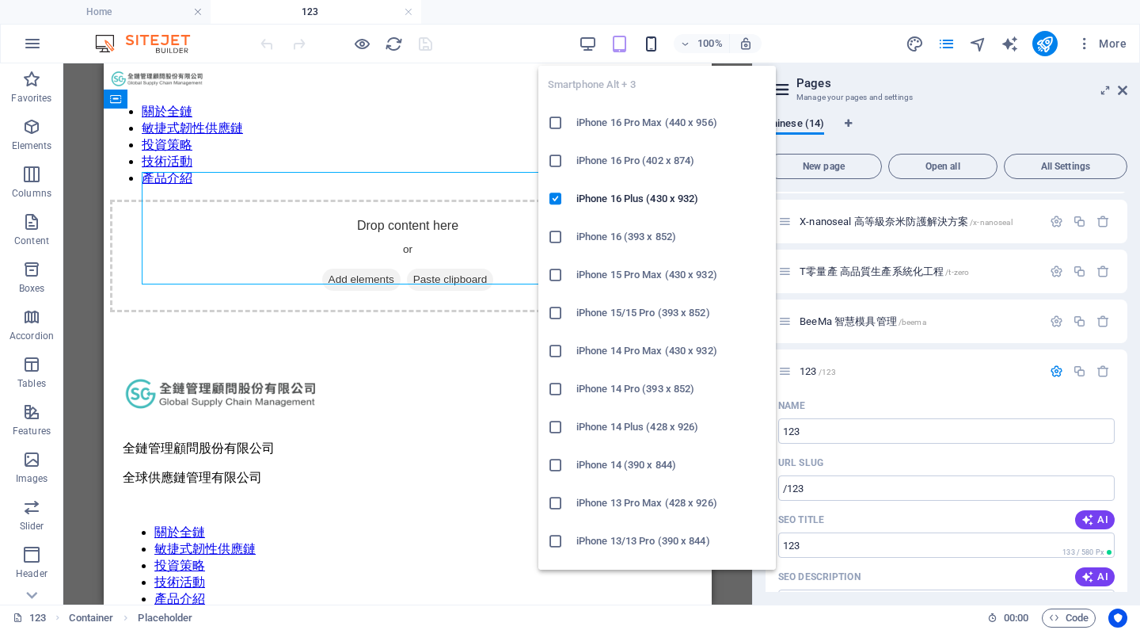
click at [654, 48] on icon "button" at bounding box center [651, 44] width 18 height 18
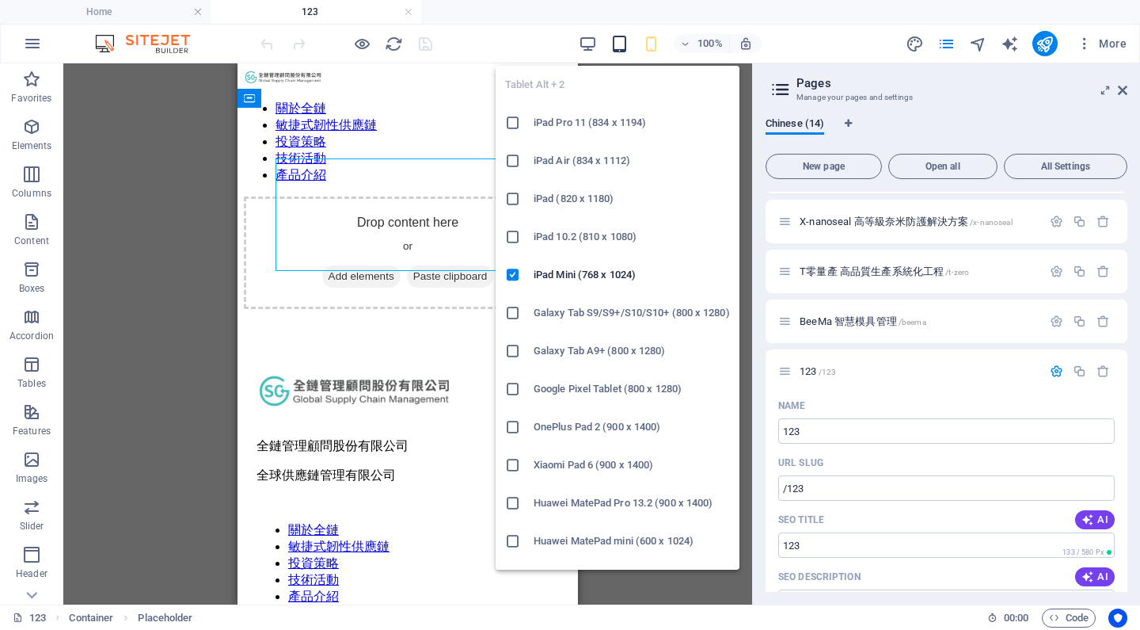
click at [619, 48] on icon "button" at bounding box center [620, 44] width 18 height 18
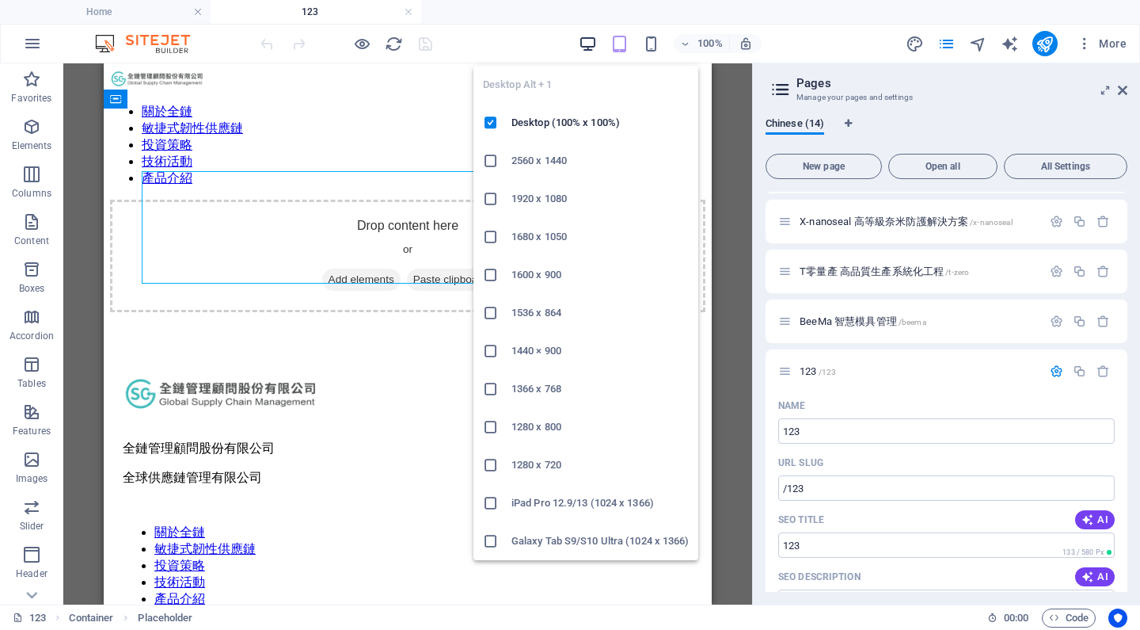
click at [596, 47] on icon "button" at bounding box center [588, 44] width 18 height 18
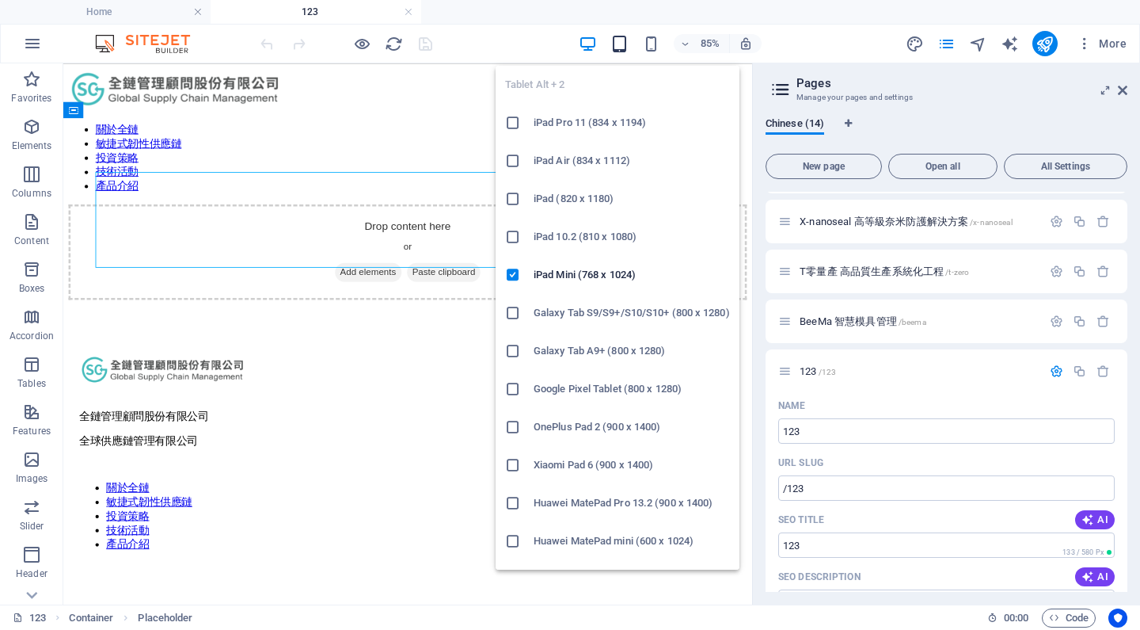
click at [615, 48] on icon "button" at bounding box center [620, 44] width 18 height 18
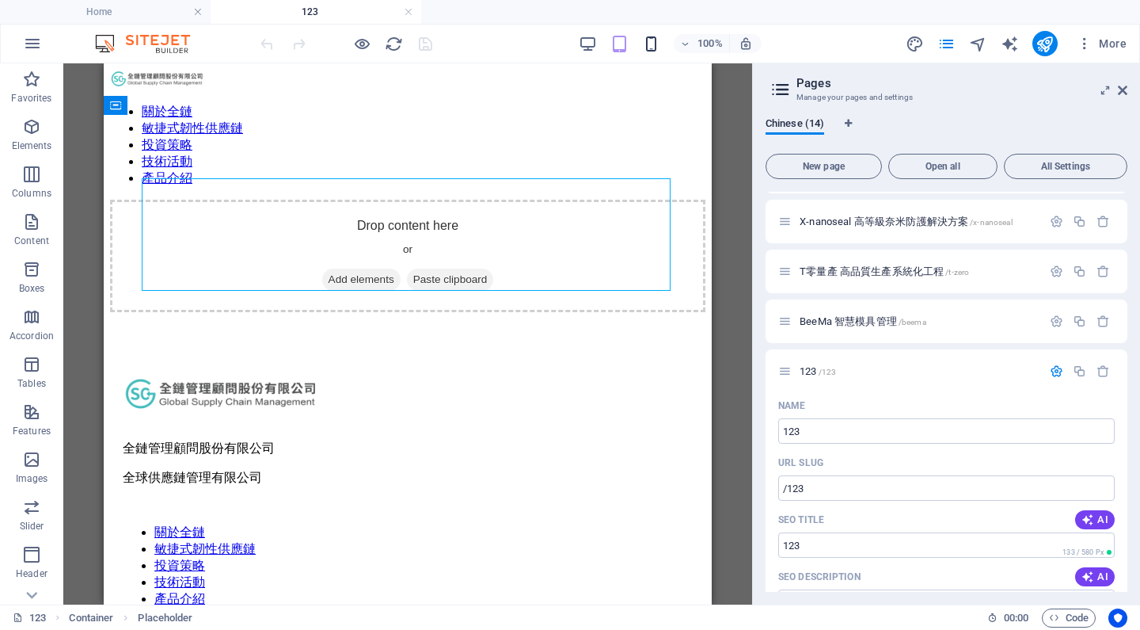
click at [650, 48] on icon "button" at bounding box center [651, 44] width 18 height 18
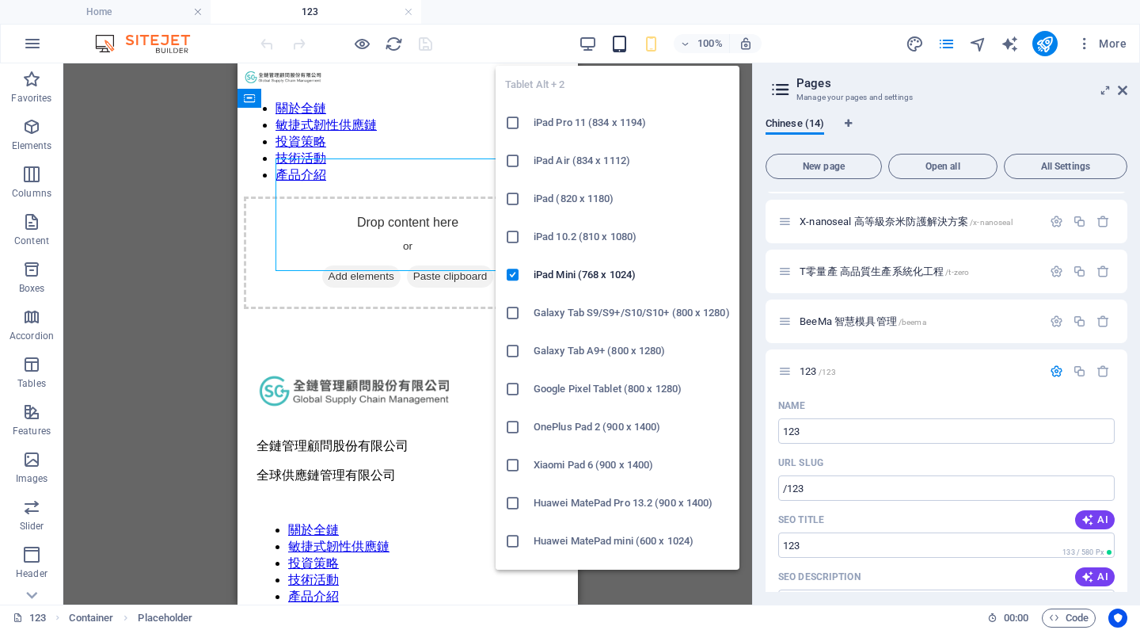
click at [629, 45] on icon "button" at bounding box center [620, 44] width 18 height 18
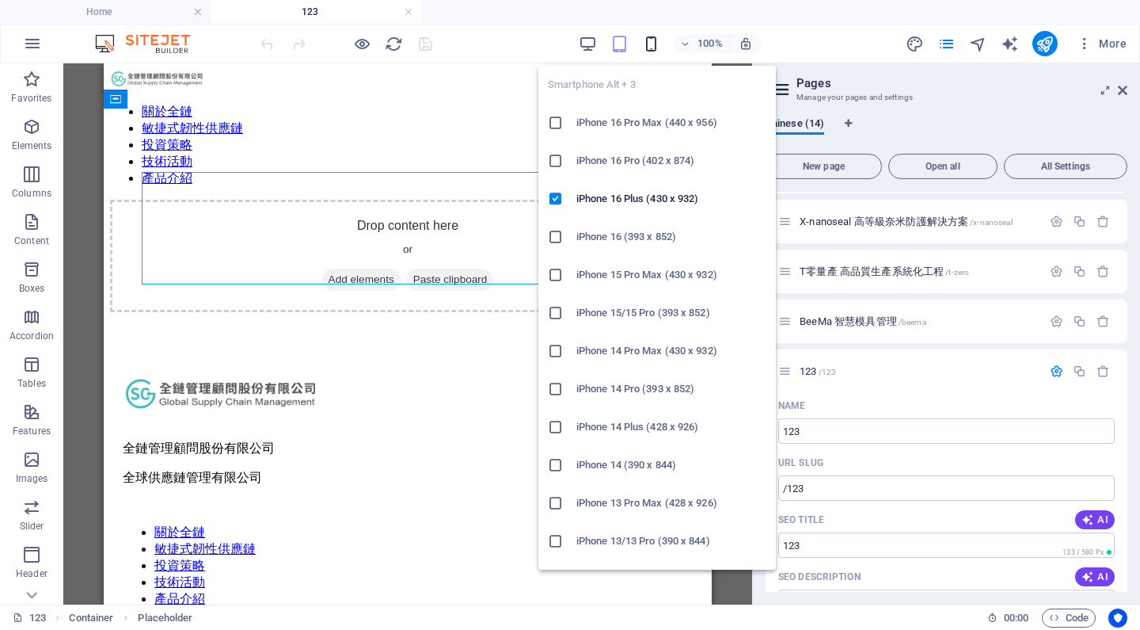
click at [642, 45] on icon "button" at bounding box center [651, 44] width 18 height 18
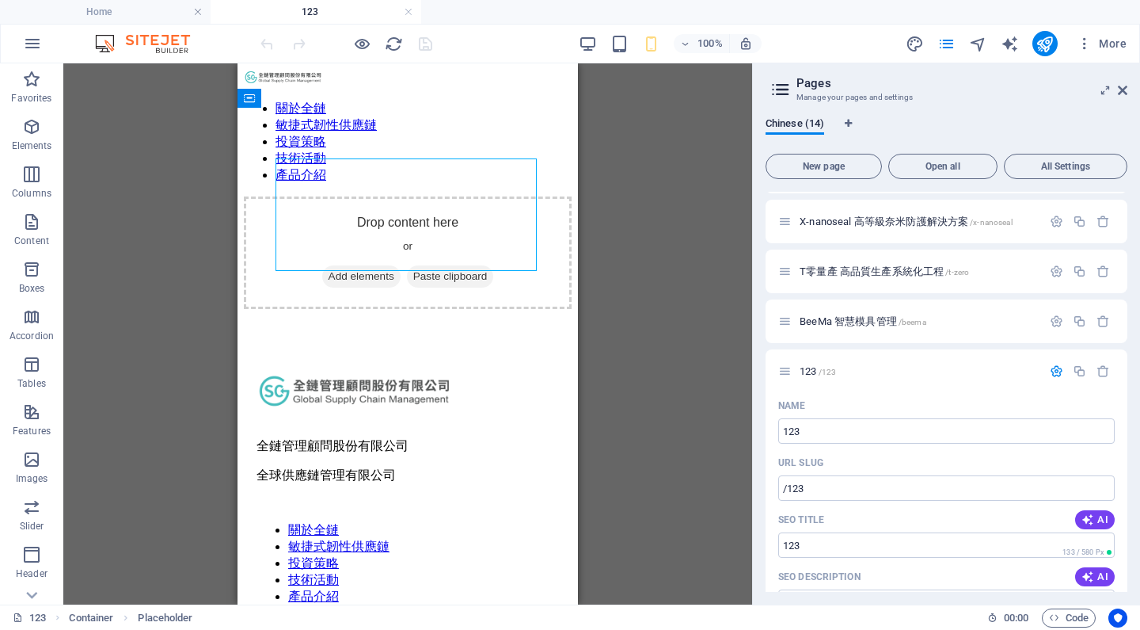
click at [603, 57] on div "100% More" at bounding box center [570, 44] width 1139 height 38
click at [606, 55] on div "100%" at bounding box center [670, 43] width 183 height 25
click at [613, 53] on div "100%" at bounding box center [670, 43] width 183 height 25
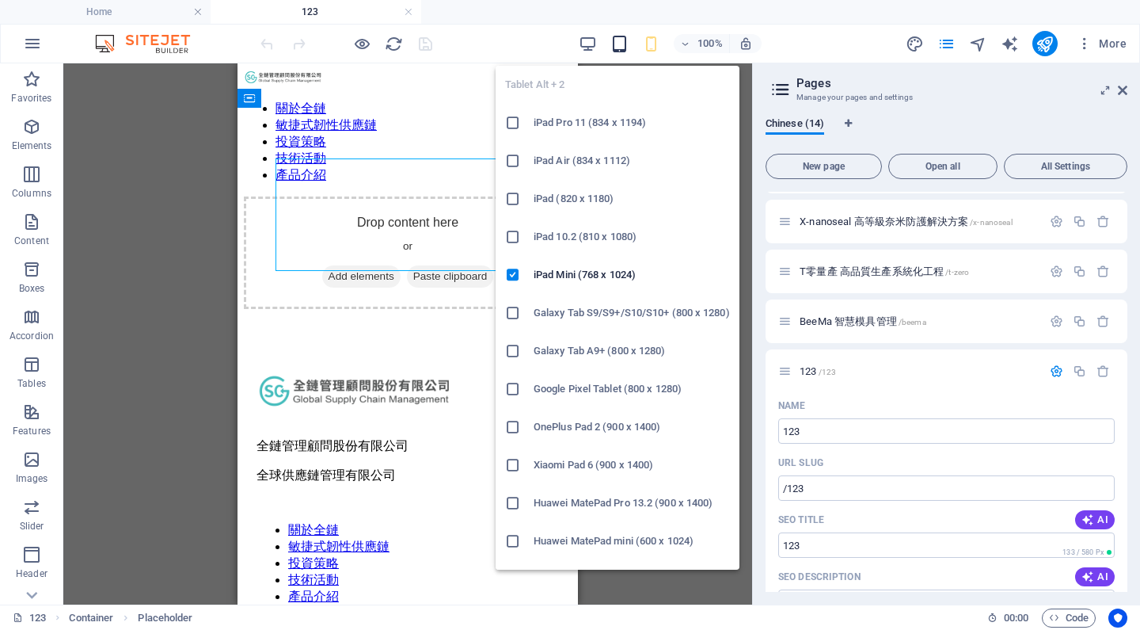
click at [616, 48] on icon "button" at bounding box center [620, 44] width 18 height 18
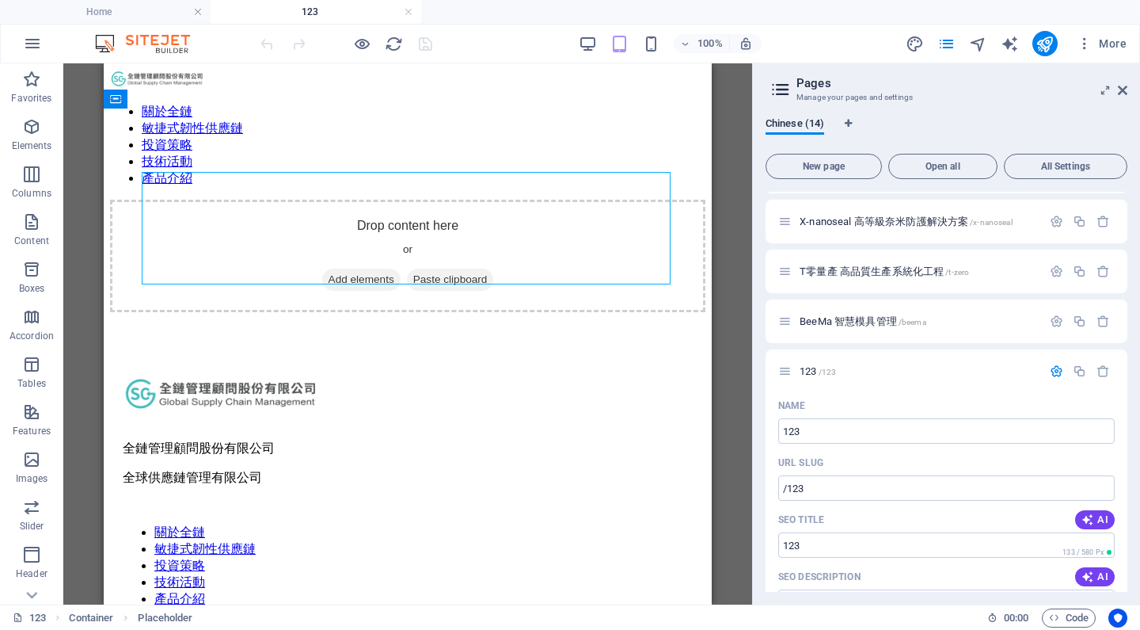
click at [600, 46] on div "100%" at bounding box center [670, 43] width 183 height 25
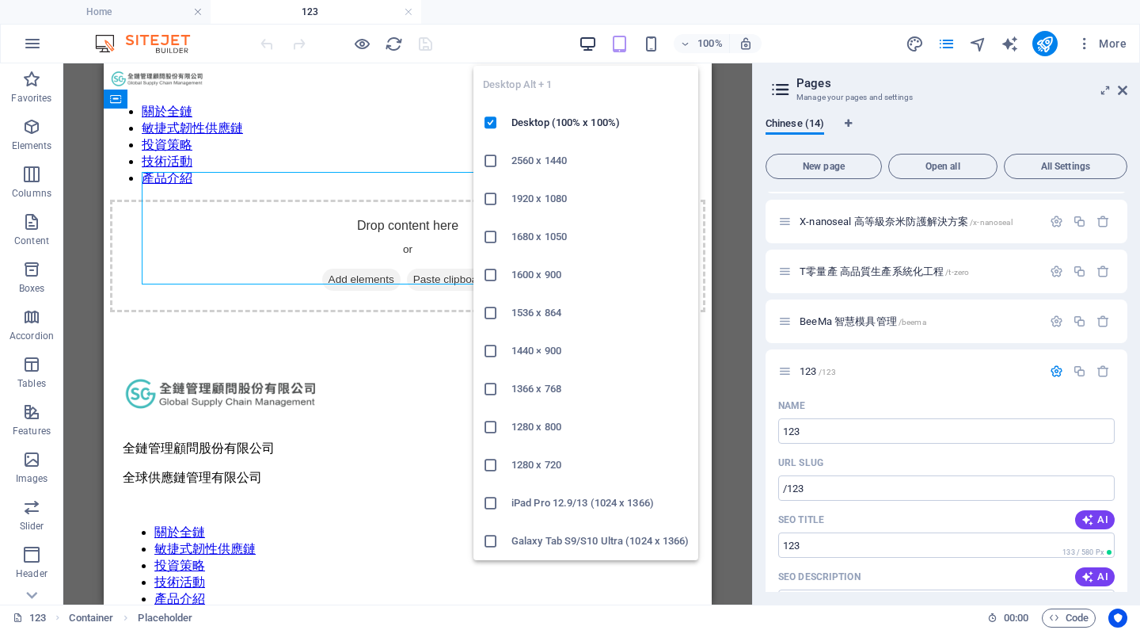
click at [589, 36] on icon "button" at bounding box center [588, 44] width 18 height 18
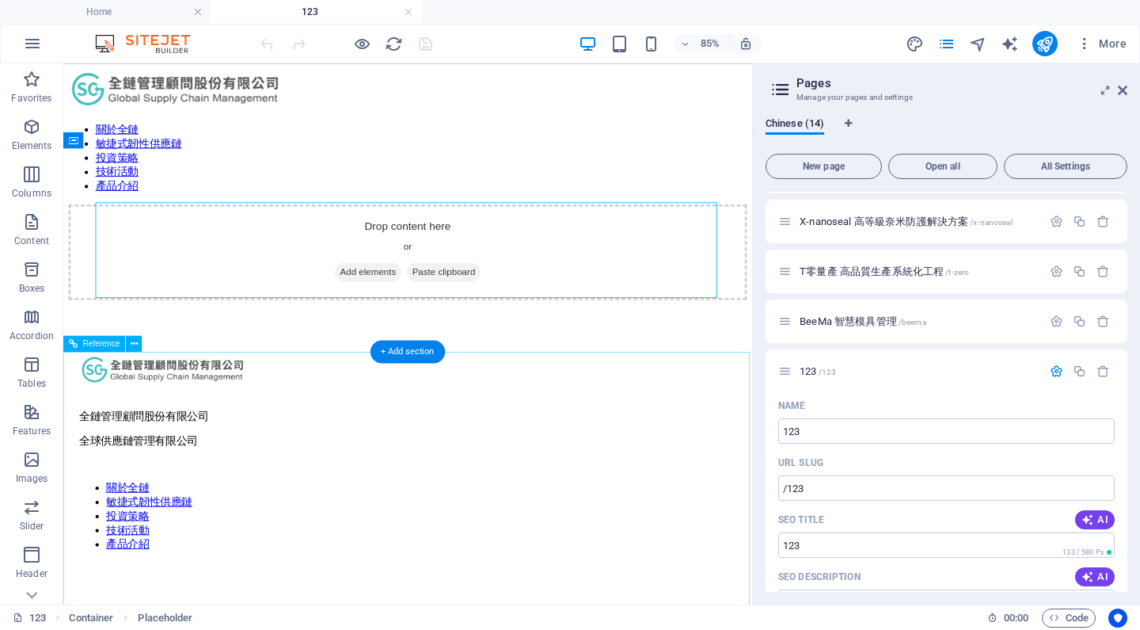
click at [677, 554] on nav "關於全鏈 敏捷式韌性供應鏈 投資策略 技術活動 產品介紹" at bounding box center [468, 595] width 773 height 83
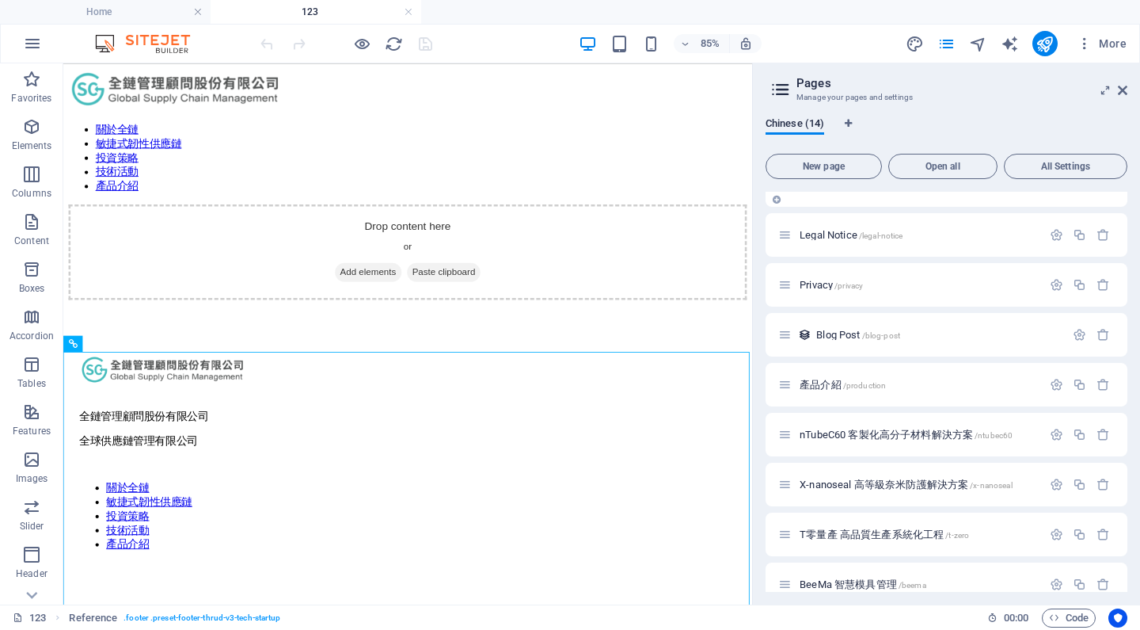
scroll to position [0, 0]
